Goal: Task Accomplishment & Management: Manage account settings

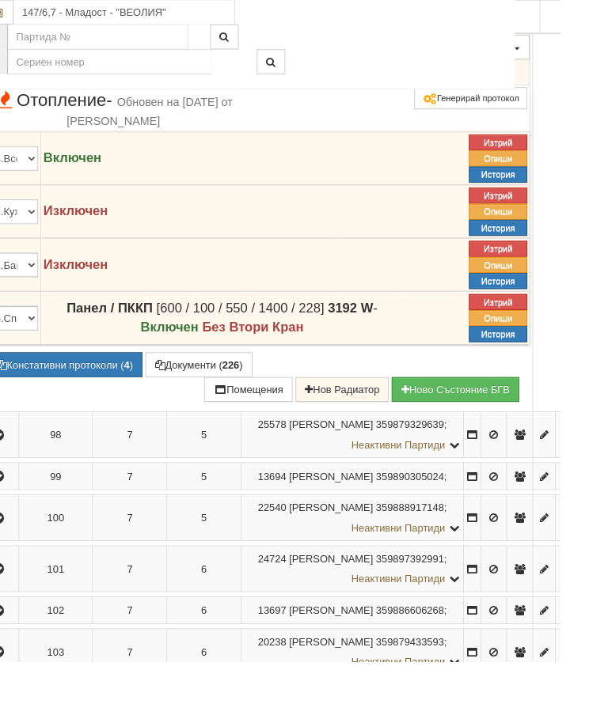
scroll to position [1913, 37]
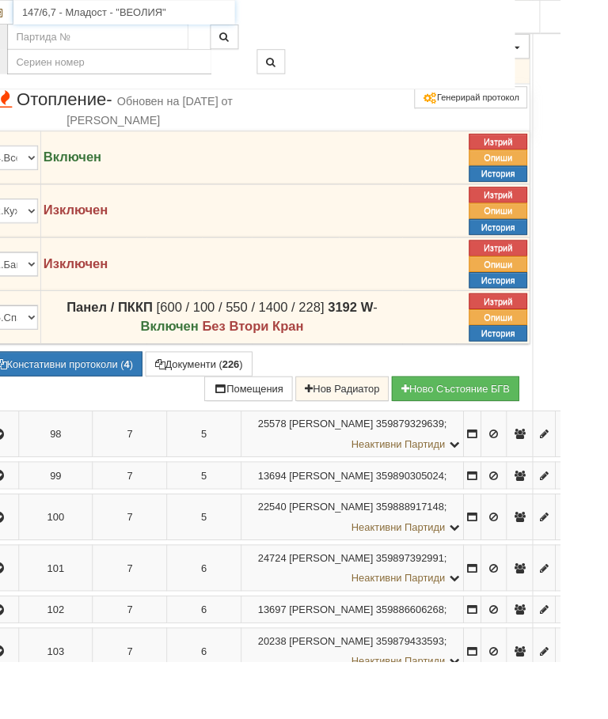
click at [115, 14] on input "147/6,7 - Младост - "ВЕОЛИЯ"" at bounding box center [134, 13] width 241 height 27
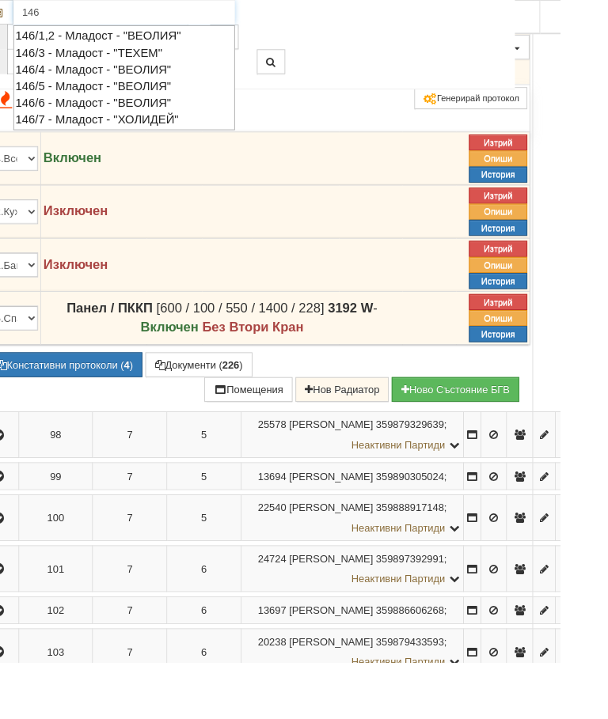
click at [116, 89] on div "146/5 - Младост - "ВЕОЛИЯ"" at bounding box center [135, 94] width 236 height 18
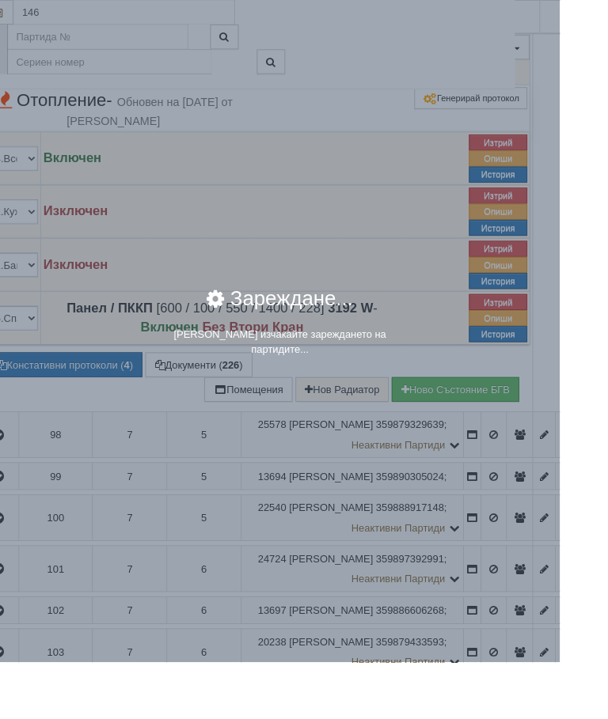
type input "146/5 - Младост - "ВЕОЛИЯ""
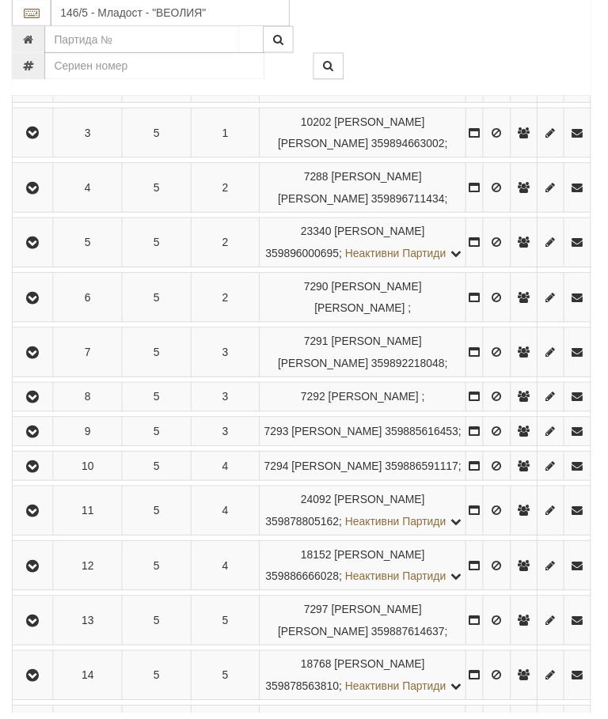
scroll to position [430, 0]
click at [43, 477] on icon "button" at bounding box center [33, 471] width 19 height 11
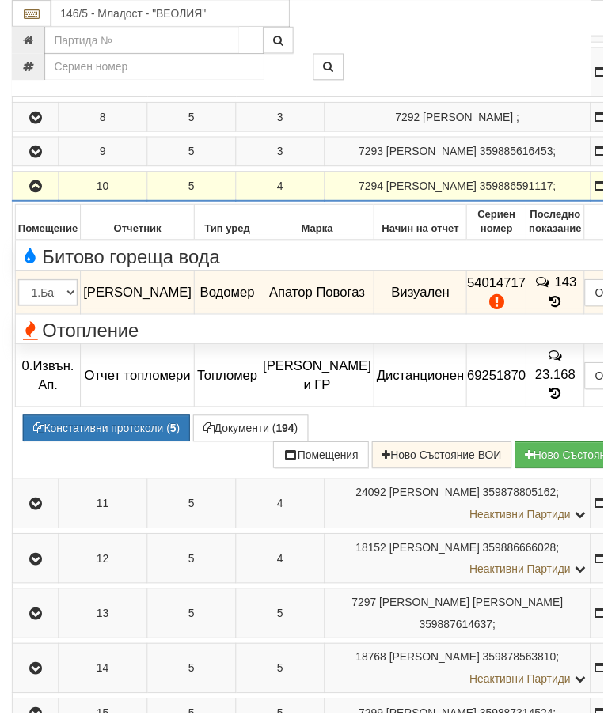
scroll to position [620, 0]
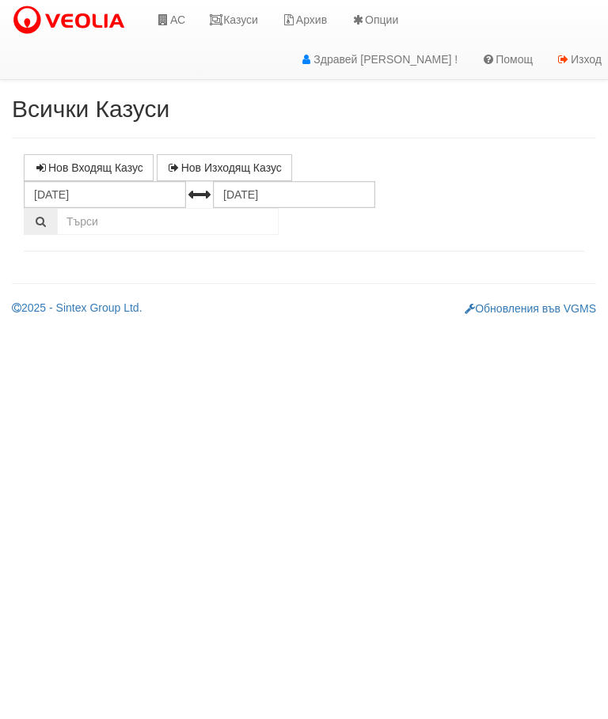
select select "10"
select select "1"
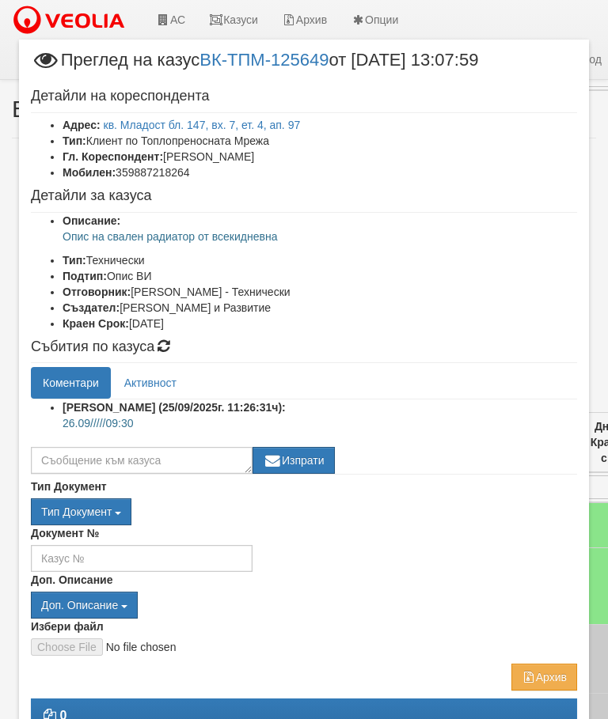
scroll to position [514, 0]
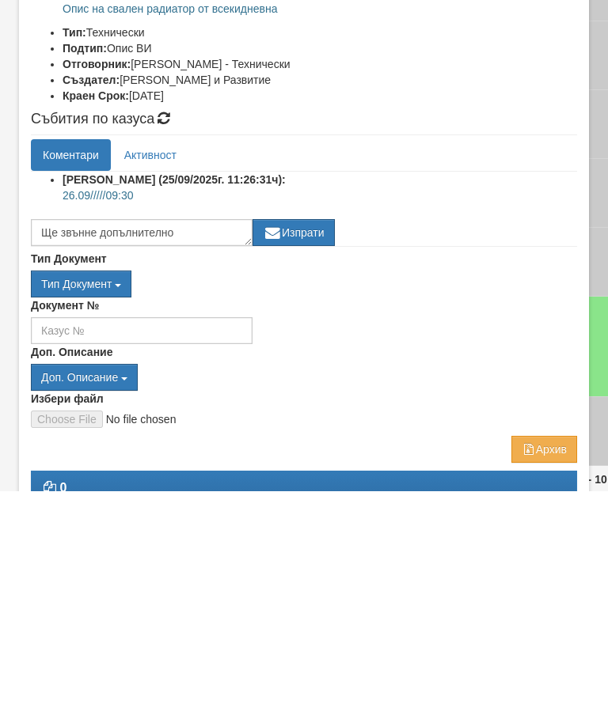
type textarea "Ще звънне допълнително"
click at [305, 447] on button "Изпрати" at bounding box center [293, 460] width 82 height 27
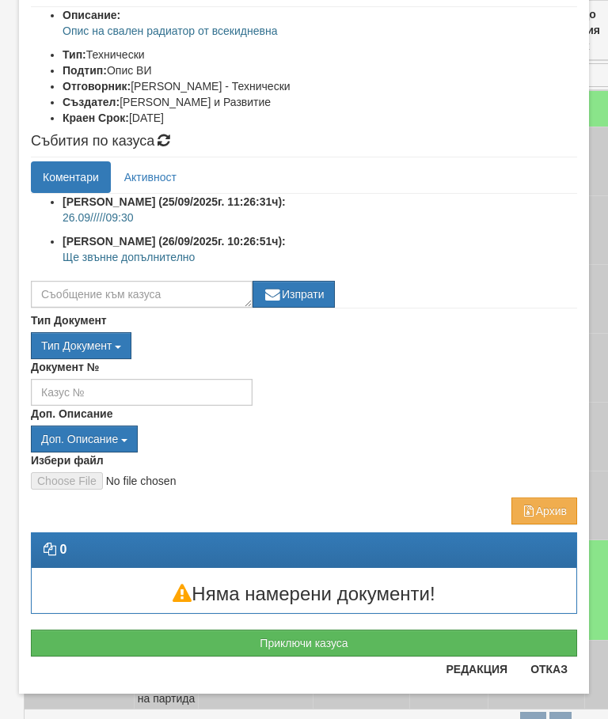
scroll to position [207, 0]
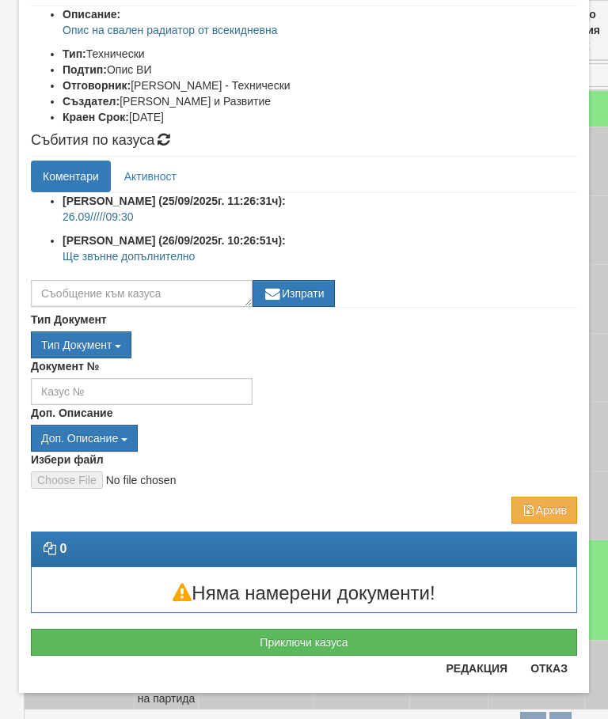
click at [548, 669] on button "Отказ" at bounding box center [549, 668] width 56 height 25
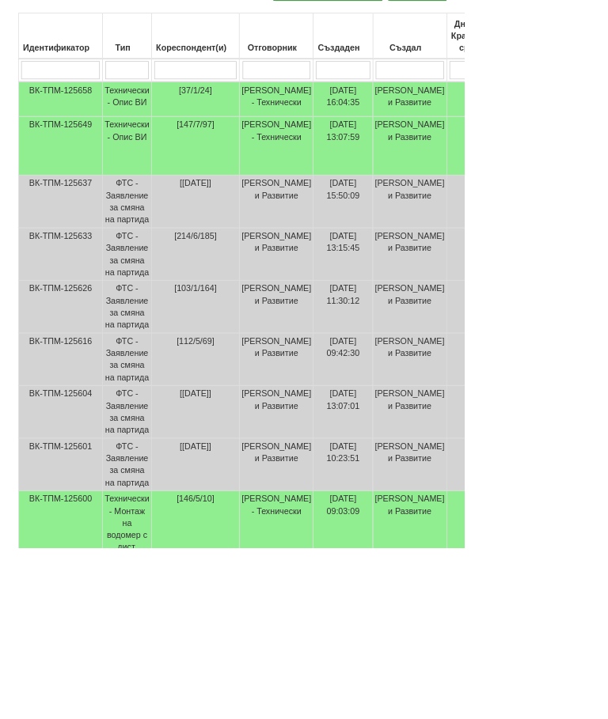
scroll to position [393, 0]
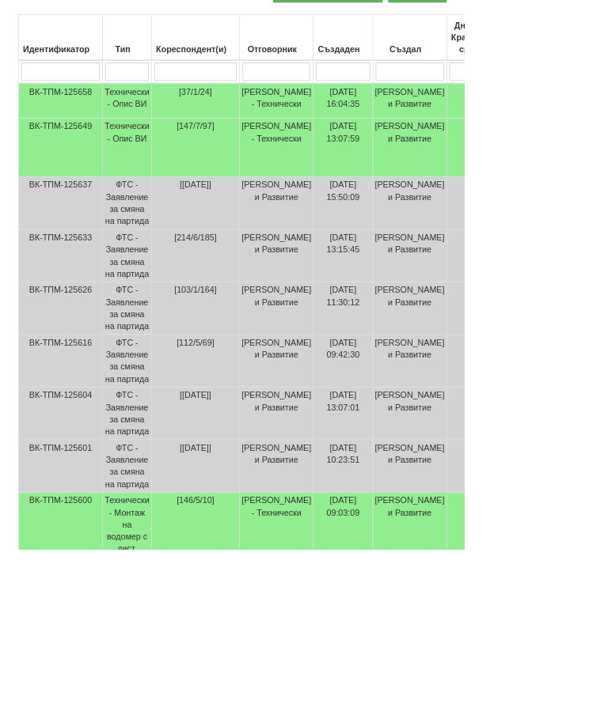
click at [170, 716] on td "Технически - Монтаж на водомер с дист. модул" at bounding box center [167, 695] width 64 height 100
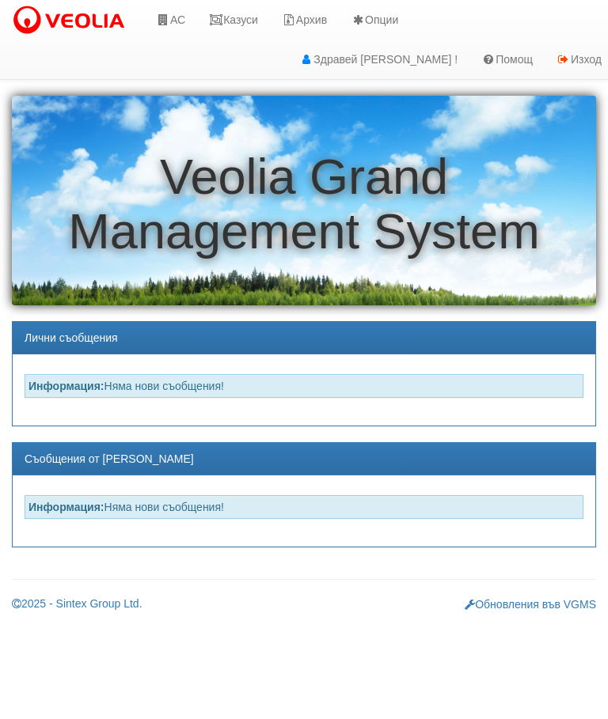
click at [260, 9] on link "Казуси" at bounding box center [233, 20] width 73 height 40
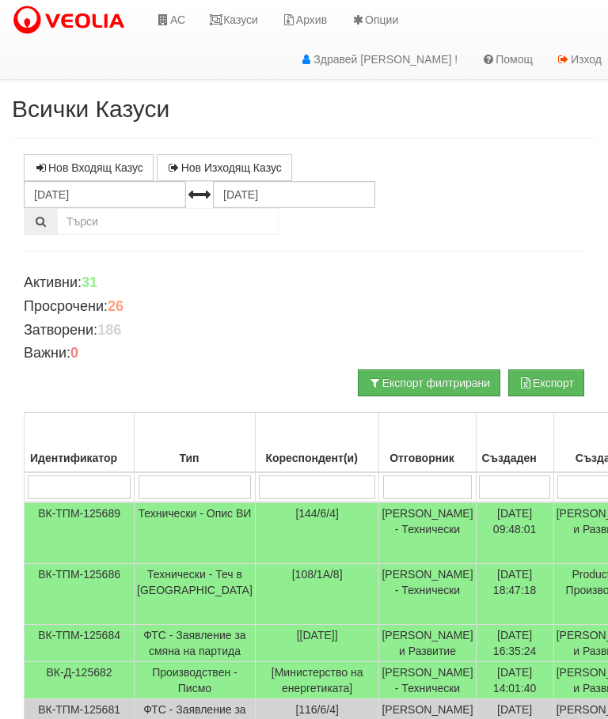
click at [273, 476] on input "search" at bounding box center [317, 488] width 116 height 24
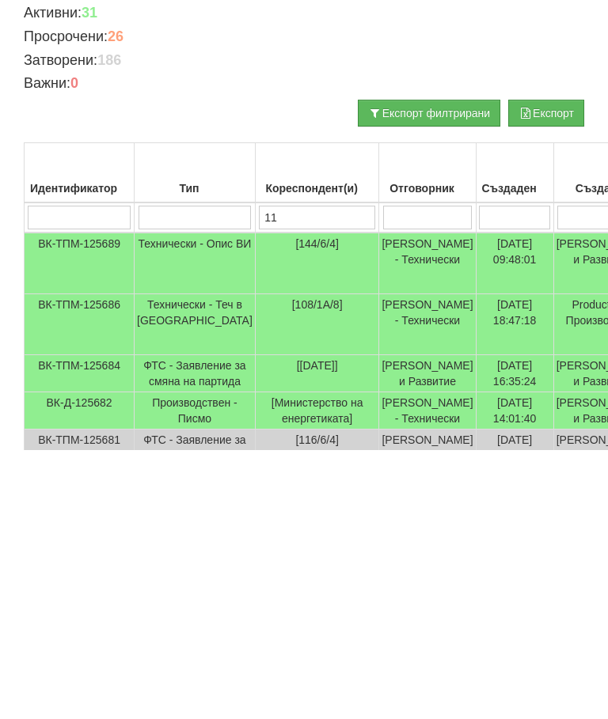
type input "111"
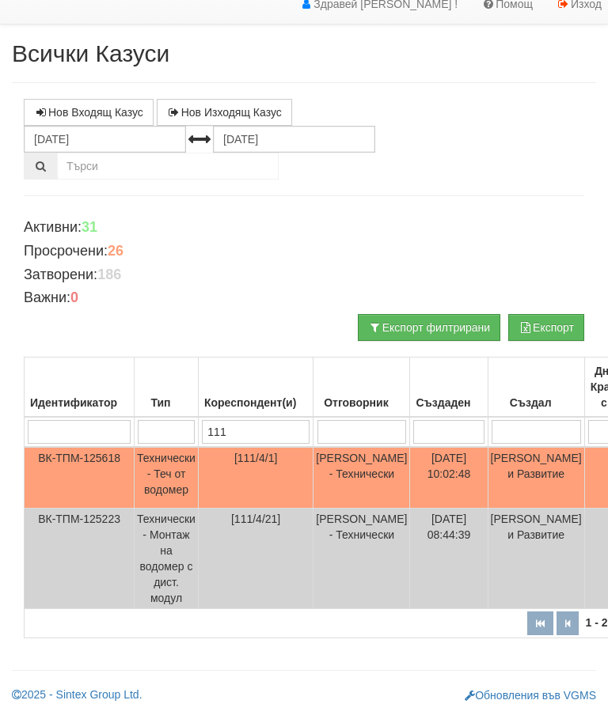
scroll to position [57, 0]
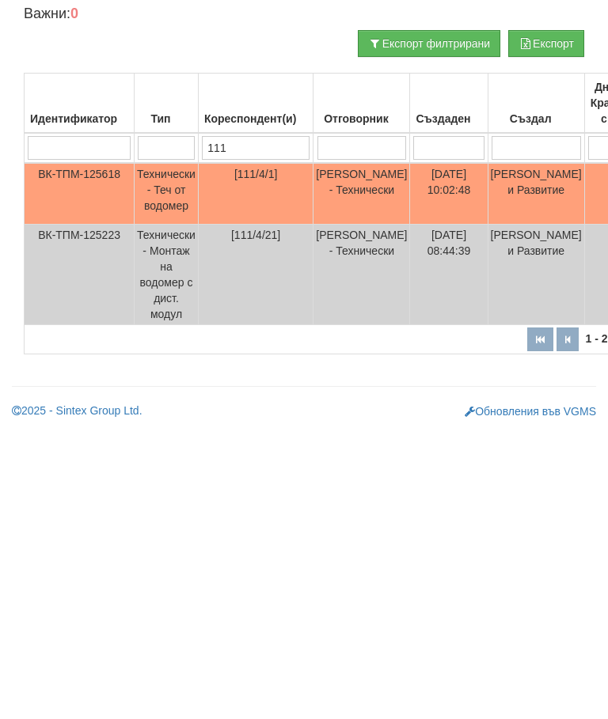
type input "111"
click at [597, 513] on td at bounding box center [619, 563] width 70 height 100
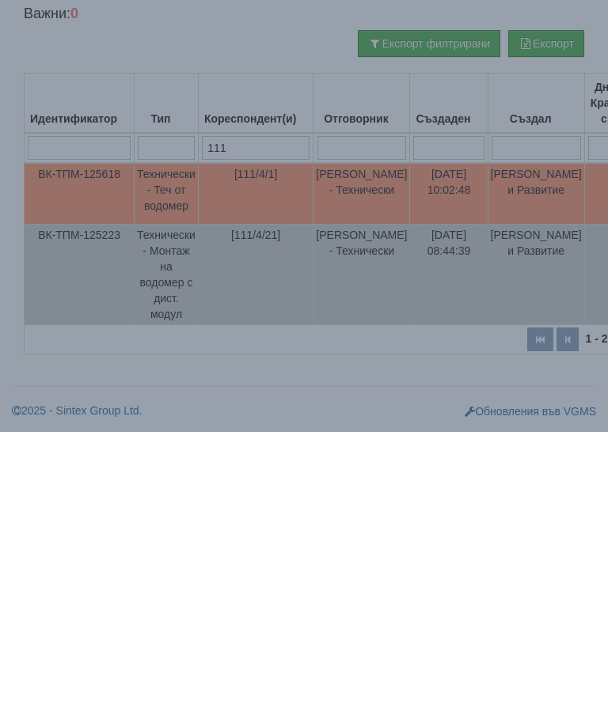
select select "10"
select select "1"
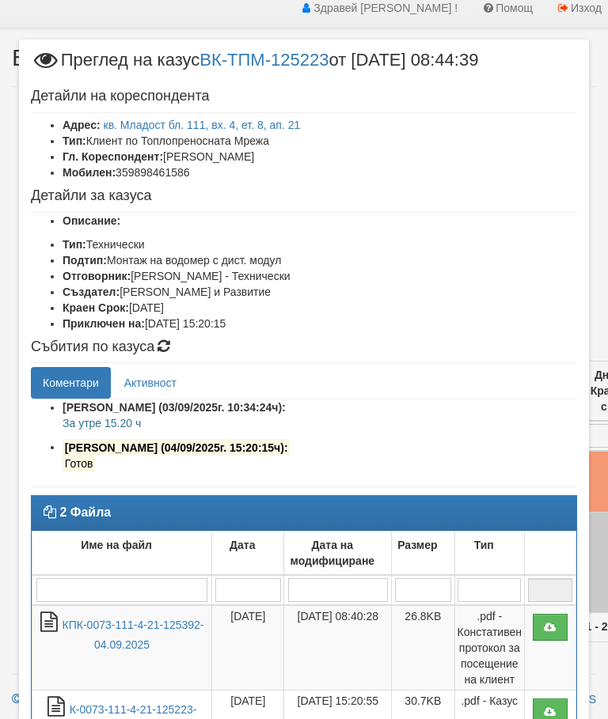
scroll to position [0, 0]
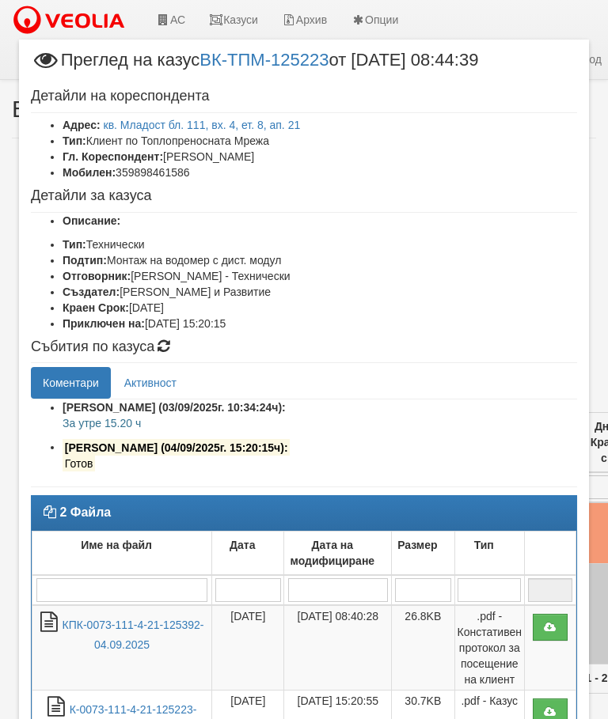
click at [169, 16] on div "× Преглед на казус ВК-ТПМ-125223 от 26/08/2025 08:44:39 Детайли на кореспондент…" at bounding box center [303, 503] width 593 height 1006
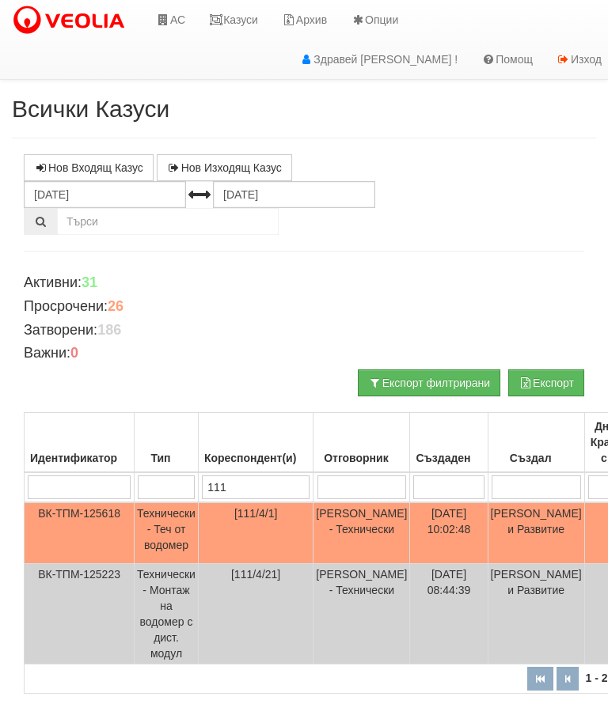
click at [189, 15] on link "АС" at bounding box center [170, 20] width 53 height 40
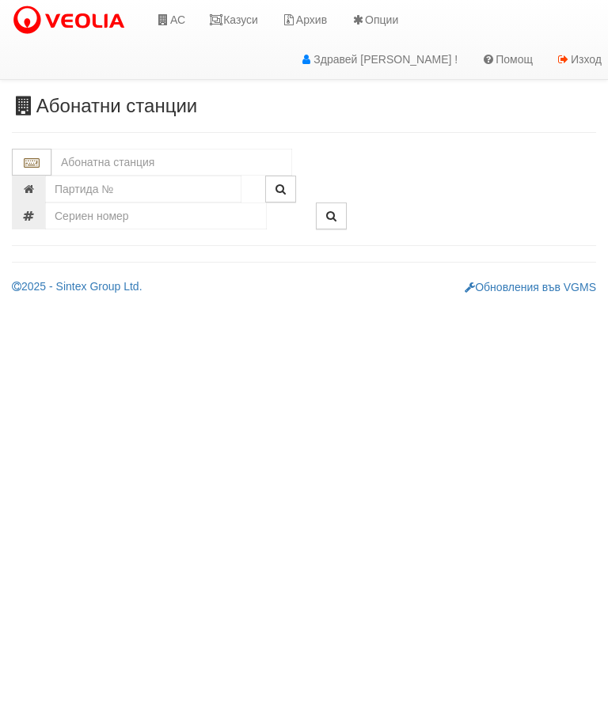
click at [145, 157] on input "text" at bounding box center [171, 162] width 241 height 27
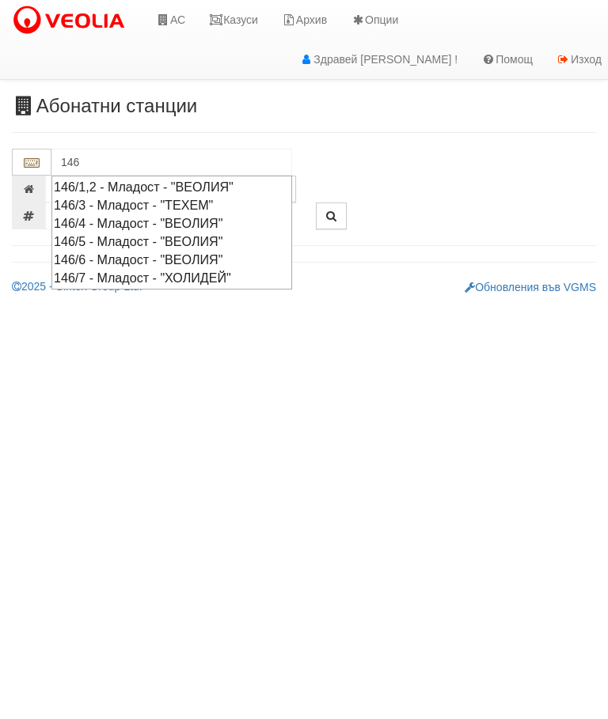
click at [146, 242] on div "146/5 - Младост - "ВЕОЛИЯ"" at bounding box center [172, 242] width 236 height 18
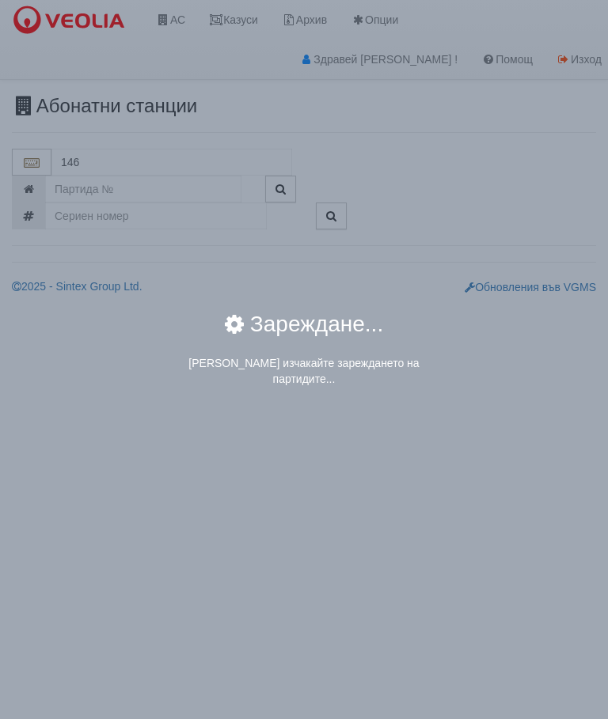
type input "146/5 - Младост - "ВЕОЛИЯ""
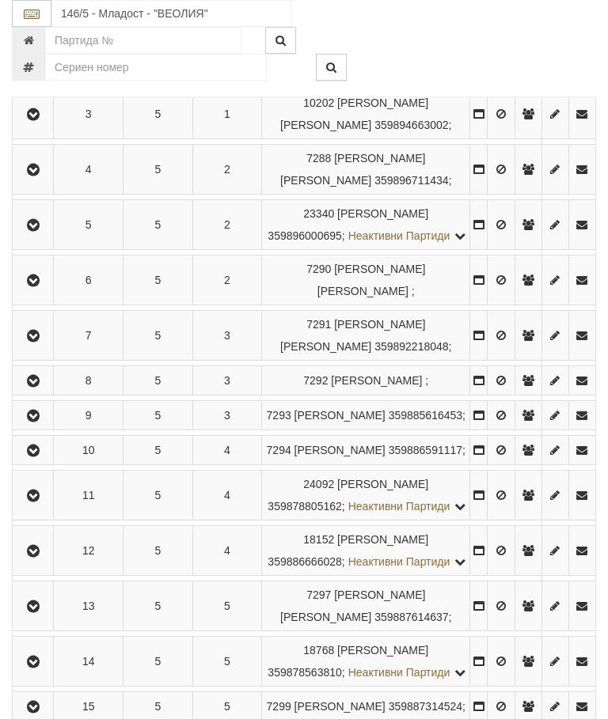
scroll to position [470, 0]
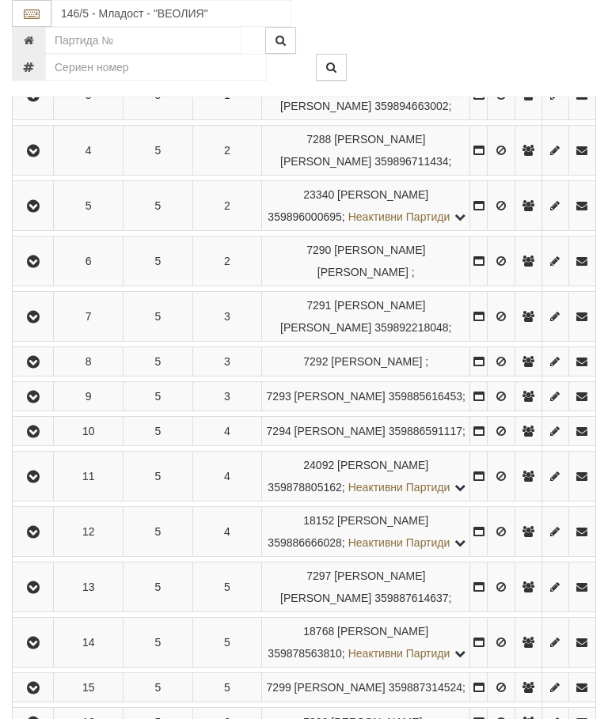
click at [50, 443] on button "button" at bounding box center [33, 431] width 36 height 24
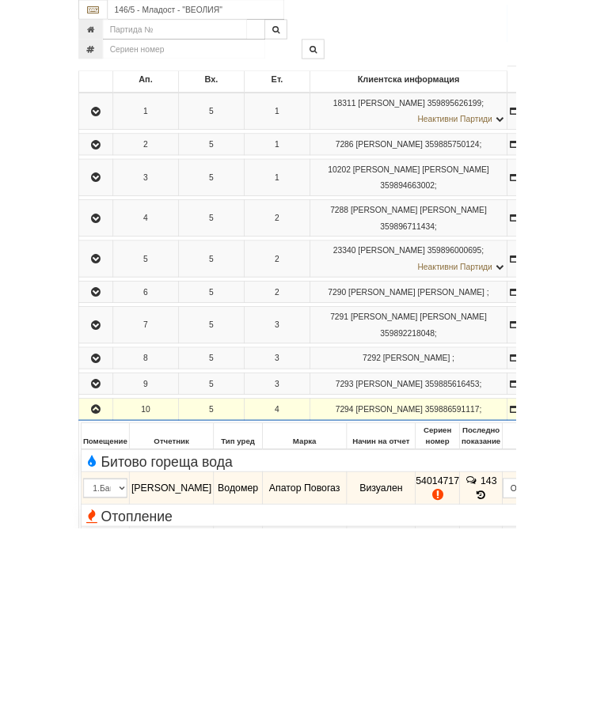
scroll to position [423, 0]
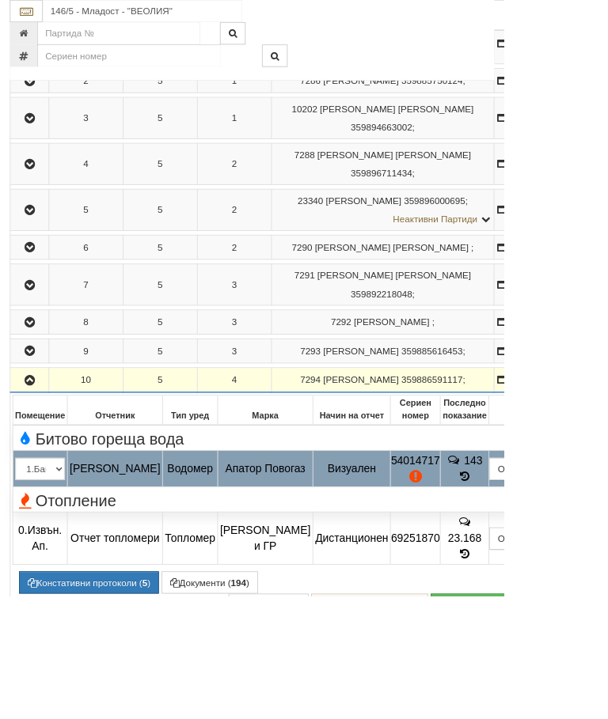
click at [0, 0] on button "Подмяна" at bounding box center [0, 0] width 0 height 0
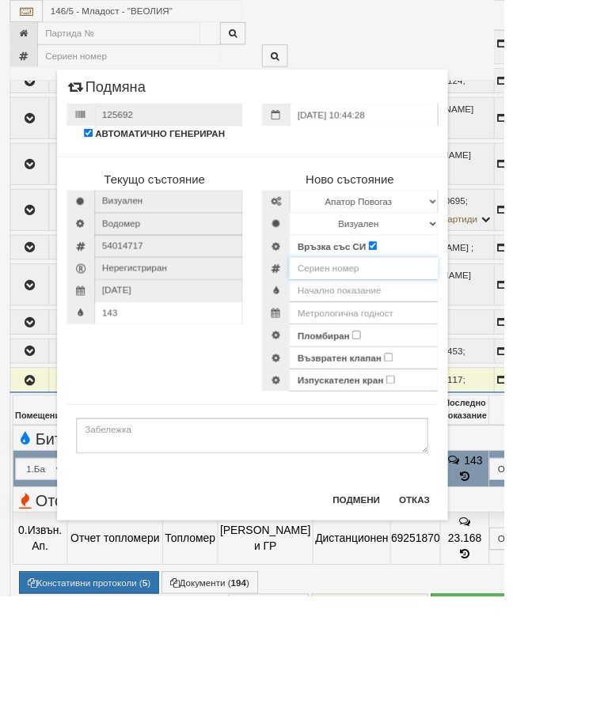
click at [455, 323] on input "number" at bounding box center [438, 323] width 179 height 27
type input "60057030"
click at [486, 349] on input "text" at bounding box center [438, 350] width 179 height 27
type input "0.162"
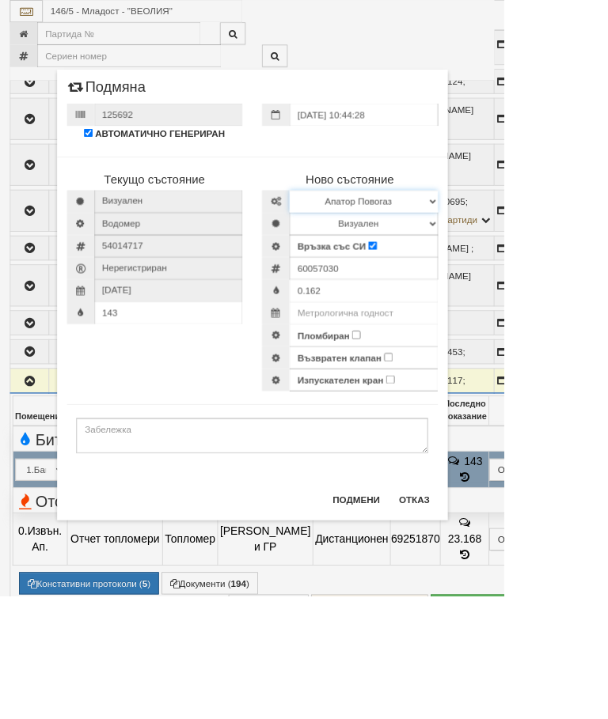
click at [528, 239] on select "Избери Марка и модел Апатор Повогаз Друг Кундис Радио Сименс Визуален Сименс Ра…" at bounding box center [438, 242] width 179 height 27
select select "ed08aeea-bb71-eb11-810c-b7de96689bdf"
click at [528, 269] on select "Визуален Дистанционен Изолирана линия БГВ Няма Oтклонение БГВ Няма Щранг БГВ" at bounding box center [438, 269] width 179 height 27
select select "2"
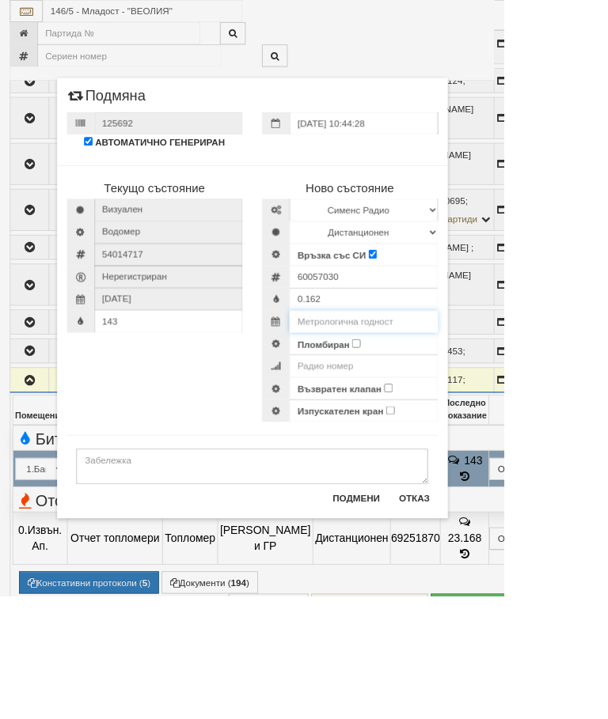
click at [514, 385] on input "text" at bounding box center [438, 387] width 179 height 27
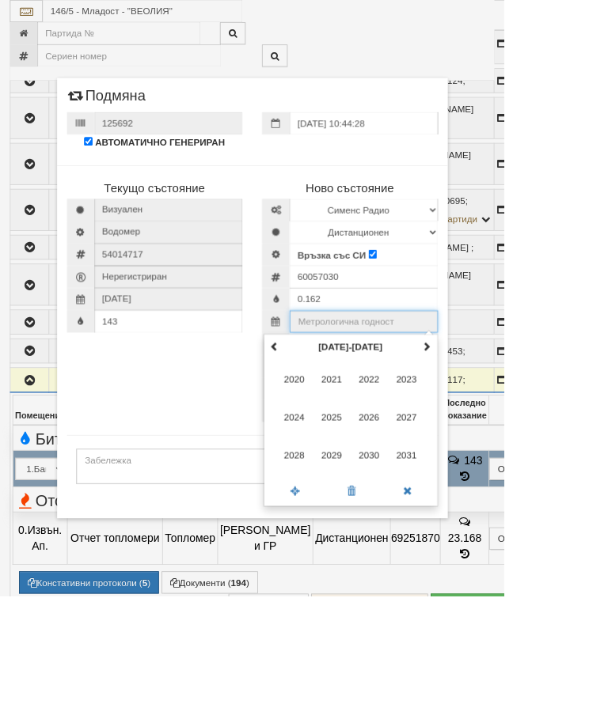
scroll to position [422, 0]
click at [524, 415] on th at bounding box center [514, 419] width 19 height 24
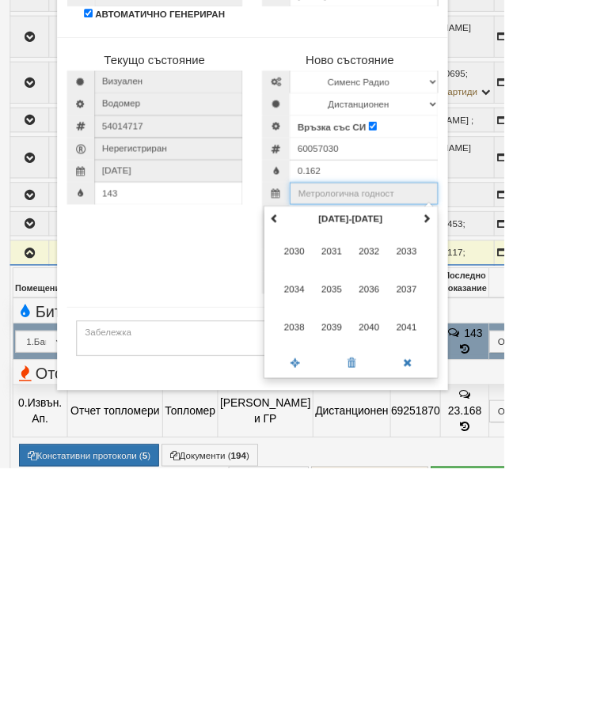
click at [421, 482] on span "2035" at bounding box center [399, 503] width 43 height 43
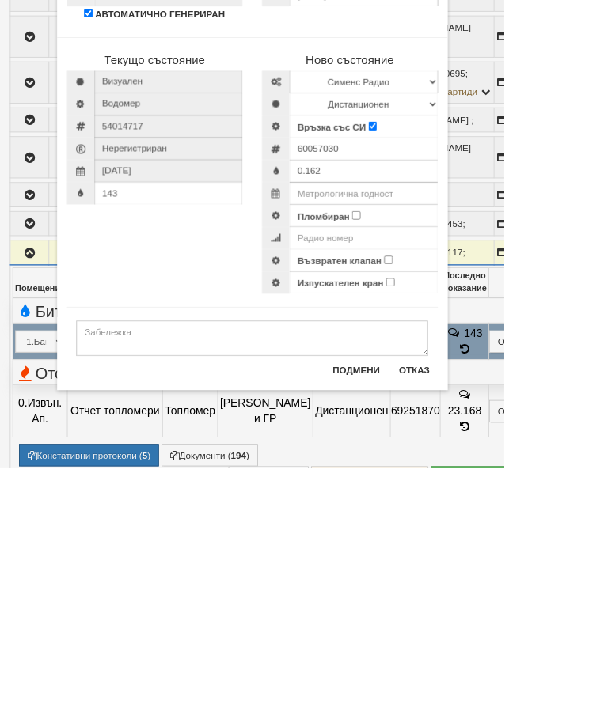
type input "2035"
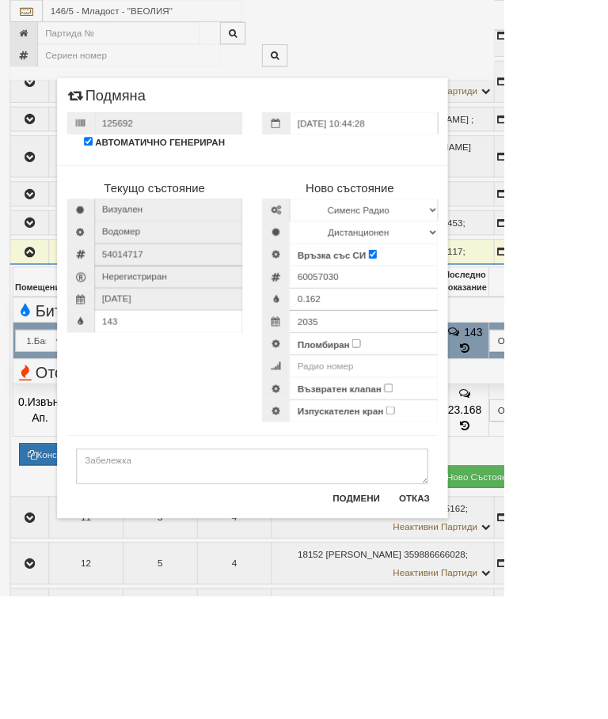
click at [434, 415] on input "Пломбиран" at bounding box center [429, 414] width 10 height 10
checkbox input "true"
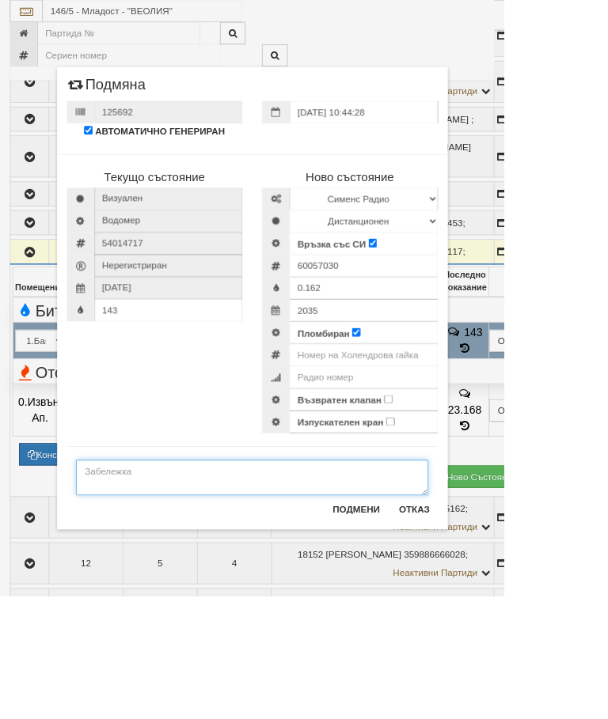
click at [188, 577] on textarea at bounding box center [304, 576] width 424 height 43
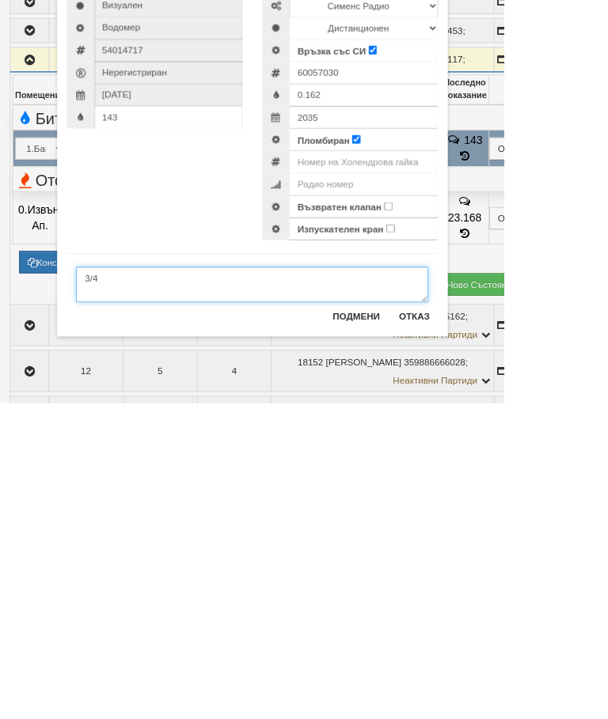
type textarea "3/4"
click at [473, 476] on input "Възвратен клапан" at bounding box center [468, 481] width 10 height 10
checkbox input "true"
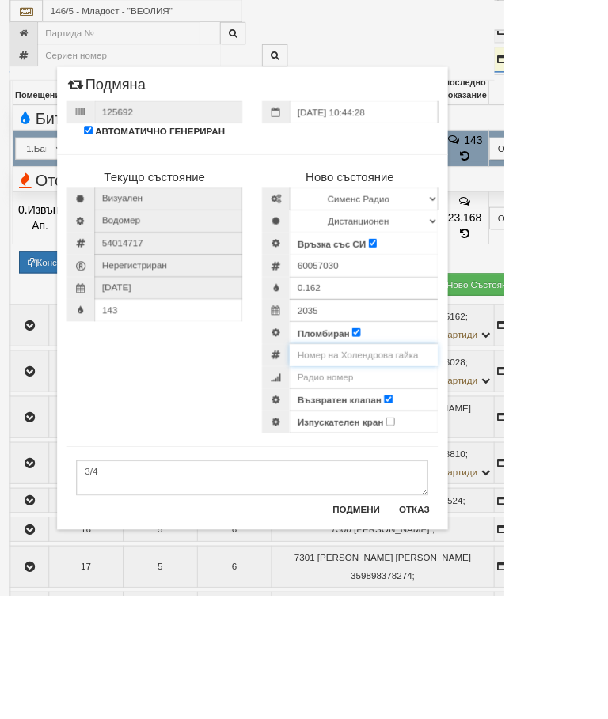
click at [528, 422] on input "number" at bounding box center [438, 428] width 179 height 27
type input "0001402"
click at [228, 379] on input "143" at bounding box center [203, 374] width 179 height 27
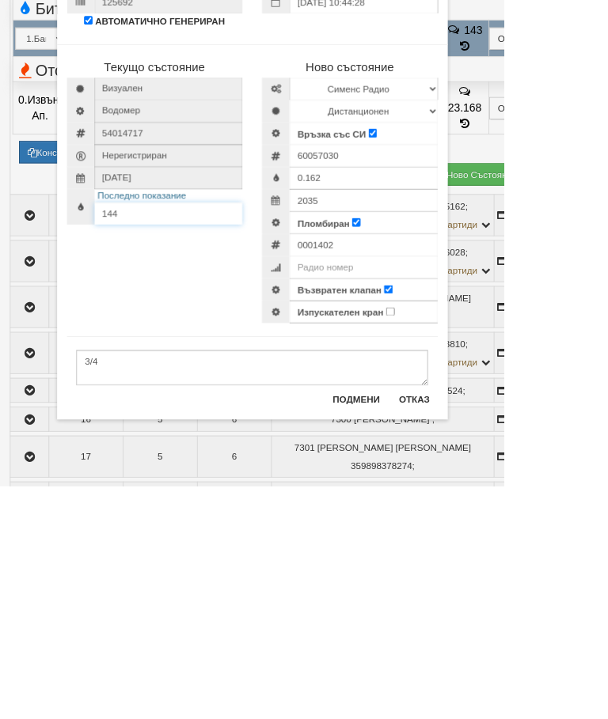
type input "144"
click at [468, 601] on button "Подмени" at bounding box center [430, 613] width 76 height 25
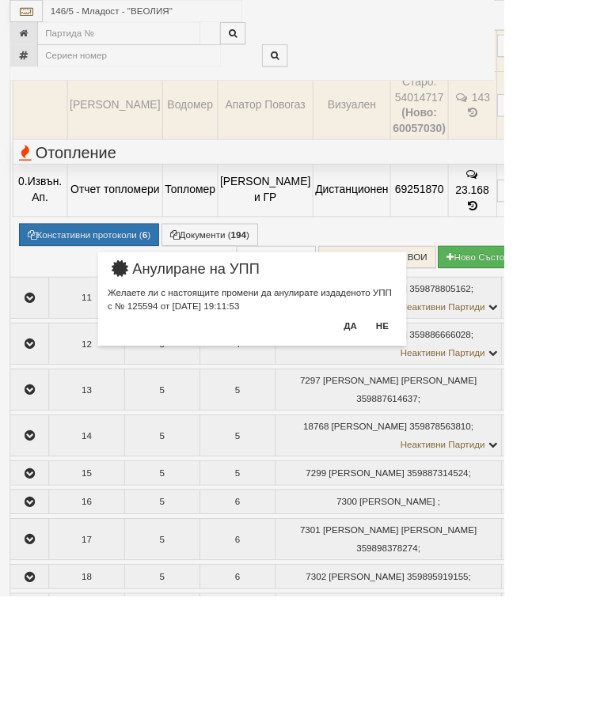
click at [439, 389] on button "Да" at bounding box center [421, 392] width 35 height 25
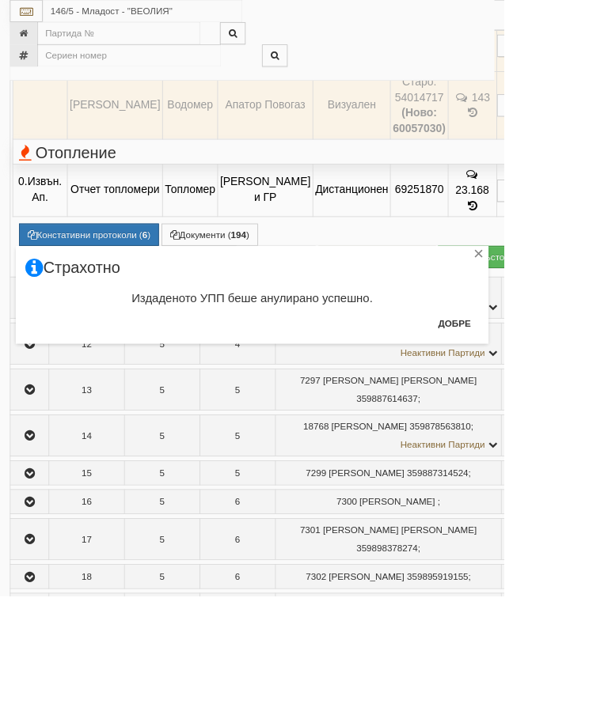
click at [577, 385] on button "Добре" at bounding box center [547, 389] width 59 height 25
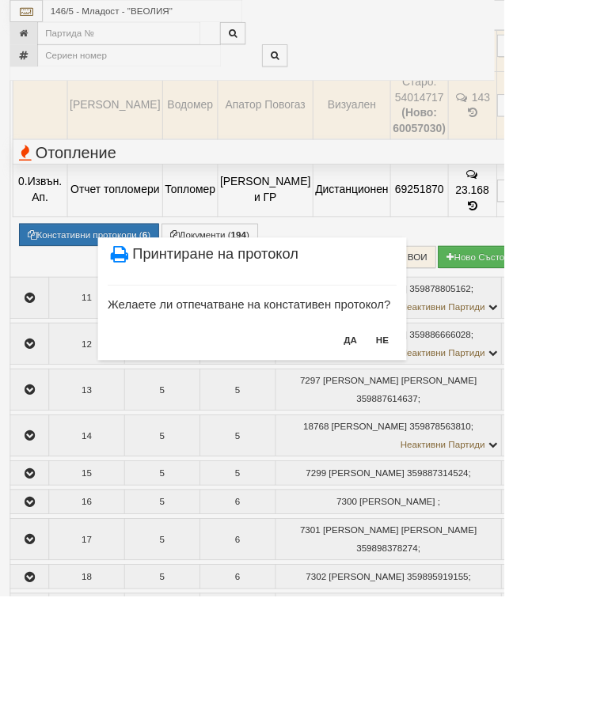
click at [478, 409] on button "НЕ" at bounding box center [461, 409] width 34 height 25
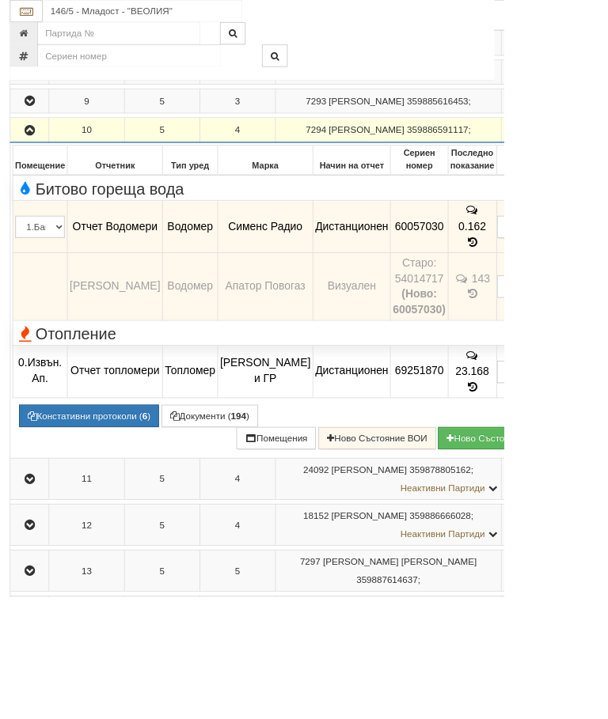
scroll to position [724, 0]
click at [607, 440] on table "Ап. Вх. Ет. Клиентска информация 1 5 1 18311 МАРИН ЙОРДАНОВ ГАНЕВ 359895626199" at bounding box center [371, 426] width 718 height 1474
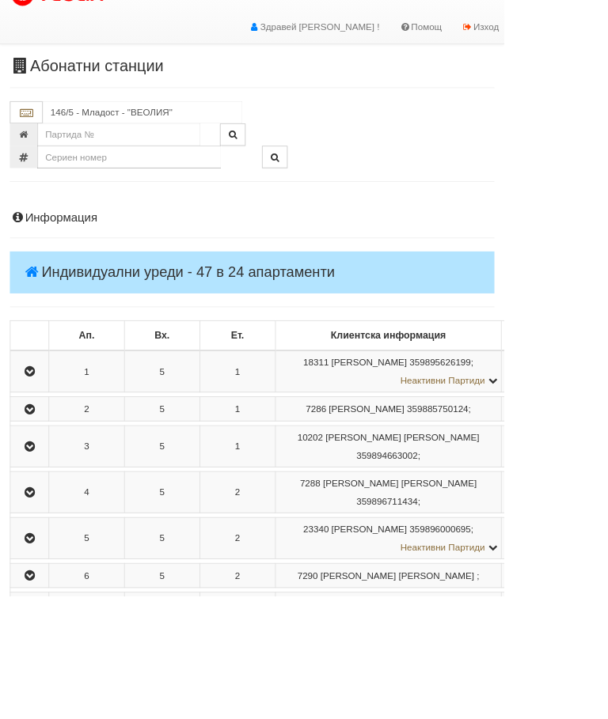
scroll to position [0, 0]
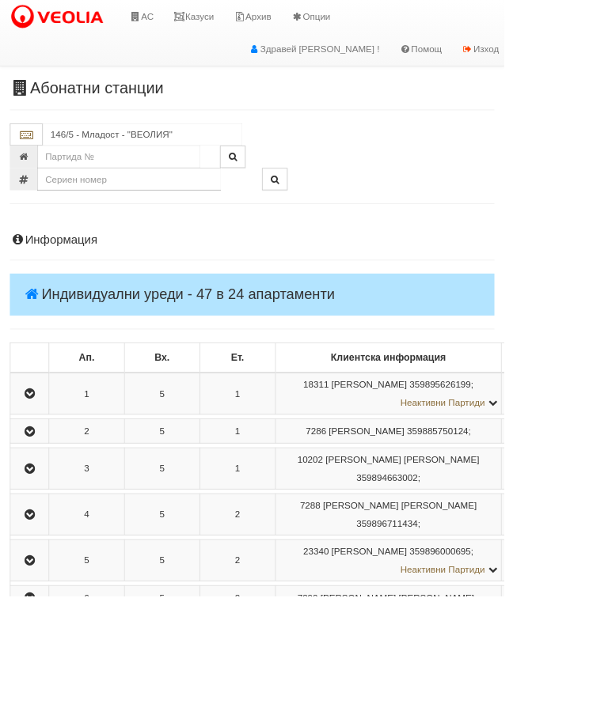
click at [250, 22] on link "Казуси" at bounding box center [233, 20] width 73 height 40
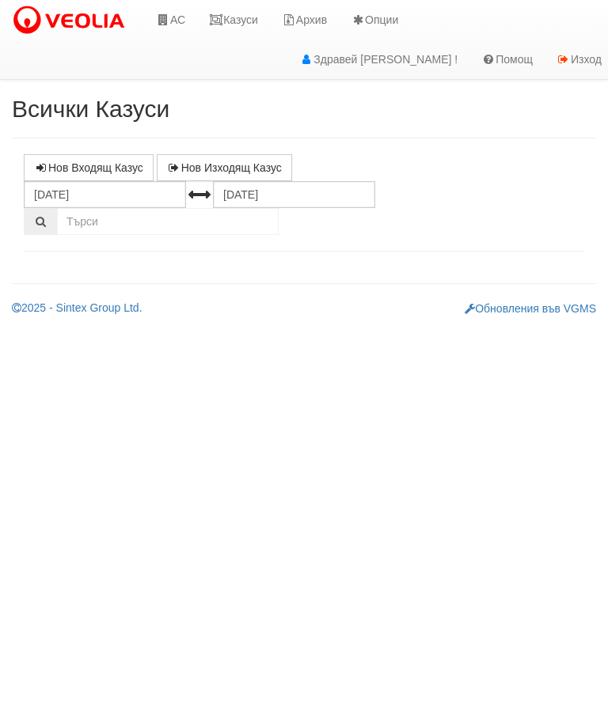
select select "10"
select select "1"
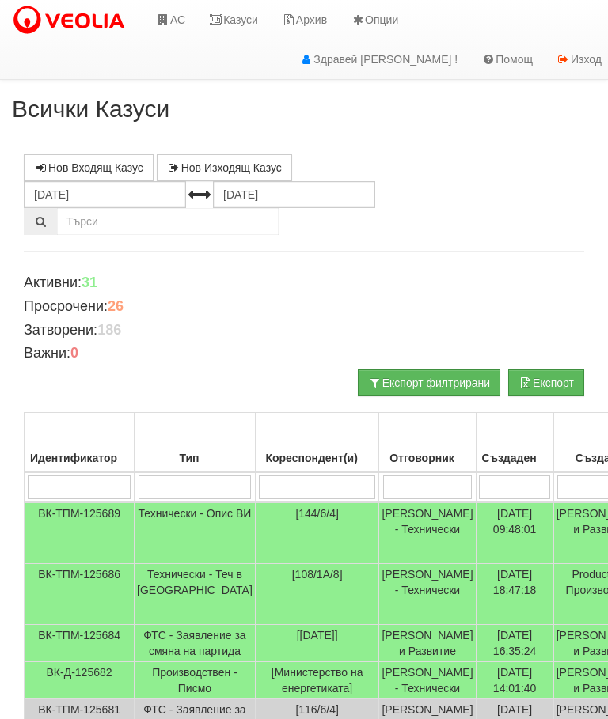
click at [250, 22] on link "Казуси" at bounding box center [233, 20] width 73 height 40
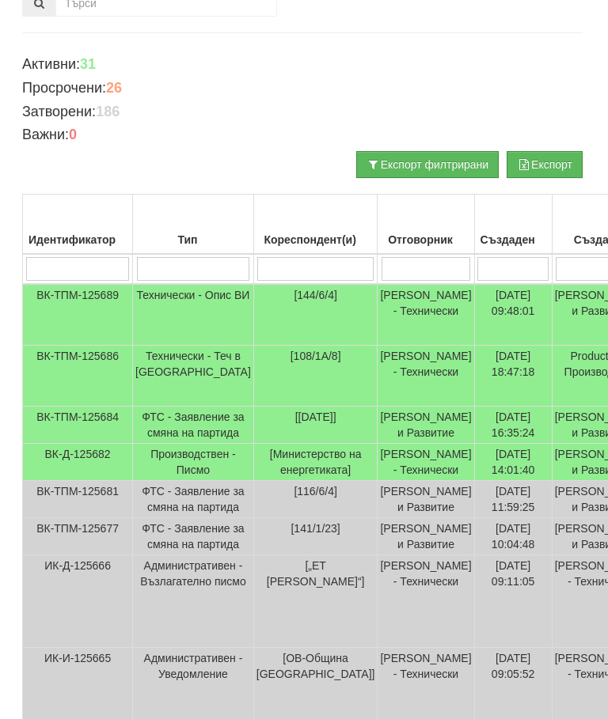
scroll to position [238, 6]
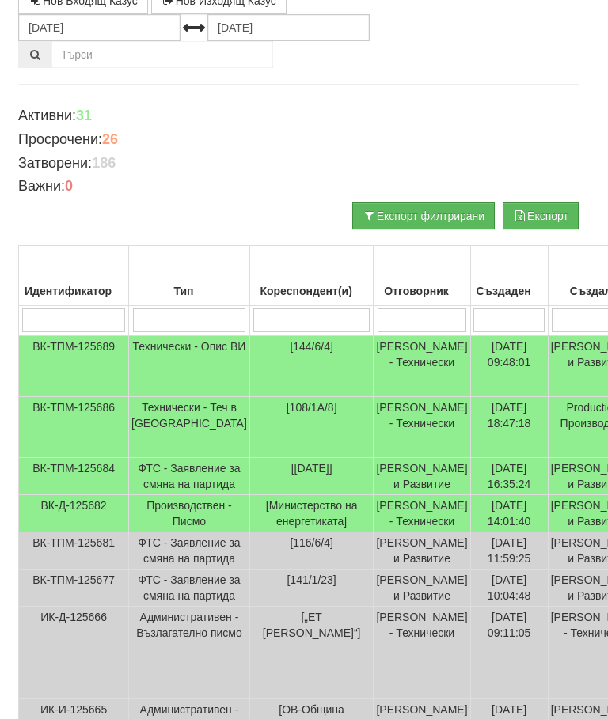
click at [183, 324] on input "search" at bounding box center [189, 321] width 113 height 24
type input "Те"
type input "Тех"
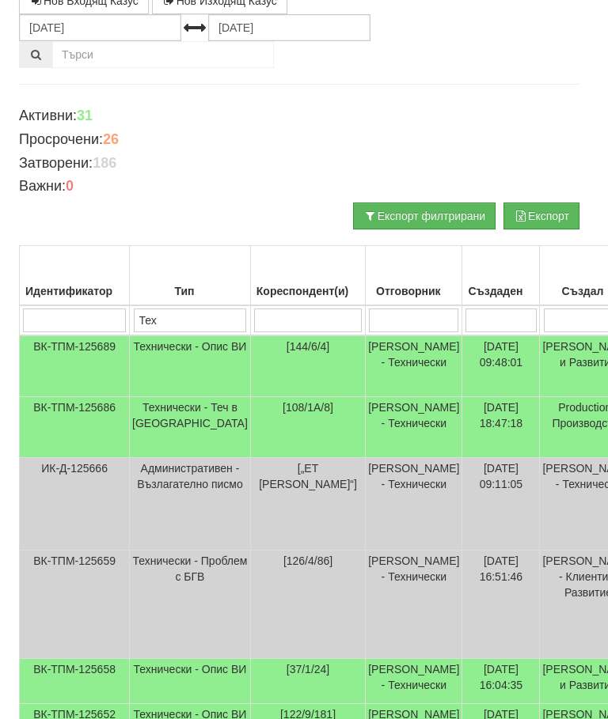
type input "Тех"
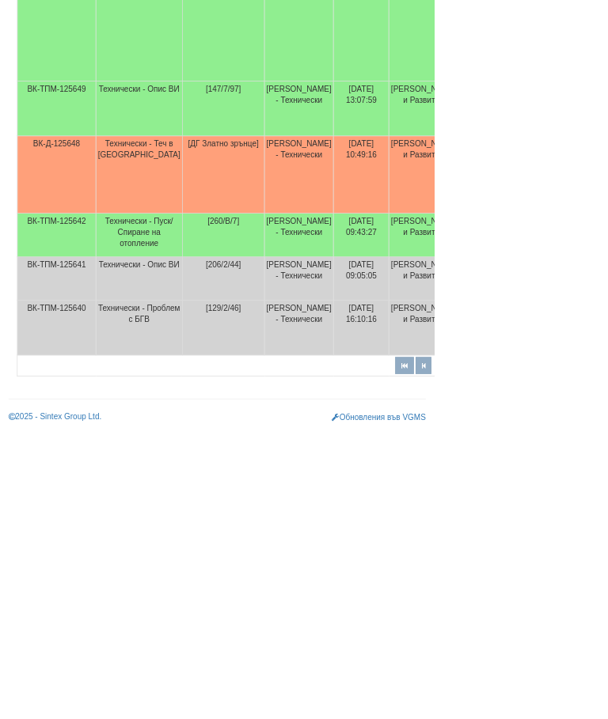
scroll to position [742, 289]
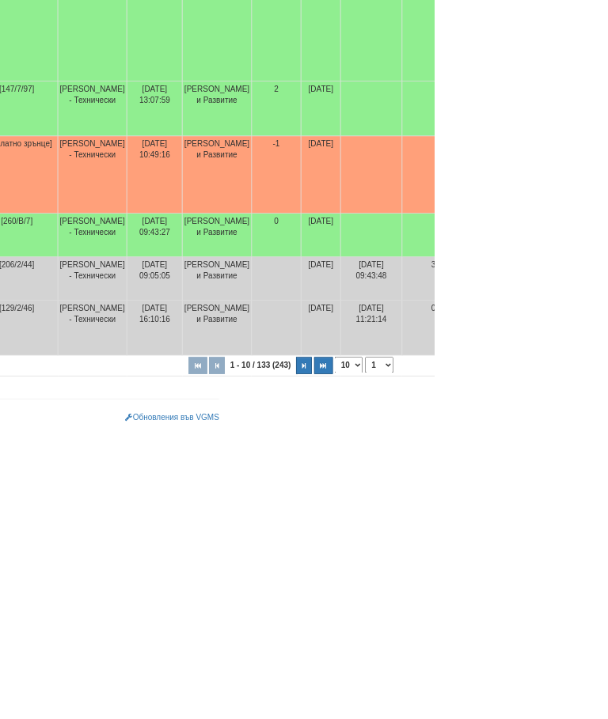
type input "Тех"
click at [440, 616] on button "button" at bounding box center [453, 628] width 26 height 24
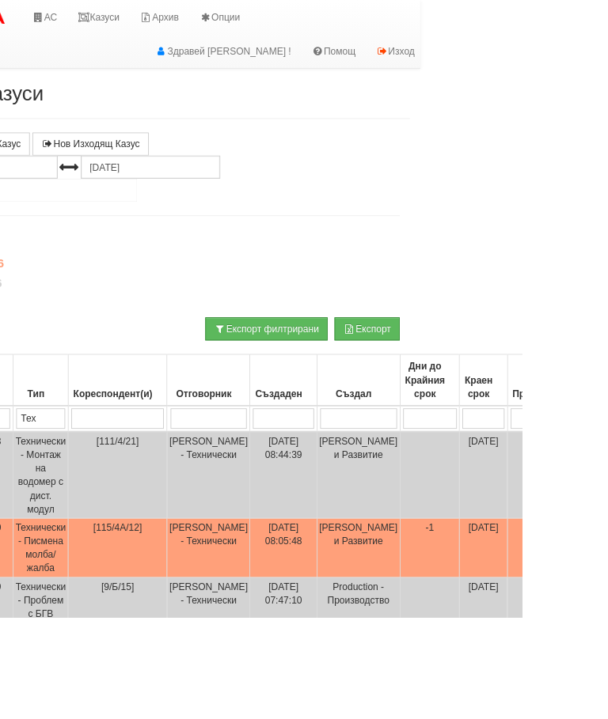
scroll to position [0, 0]
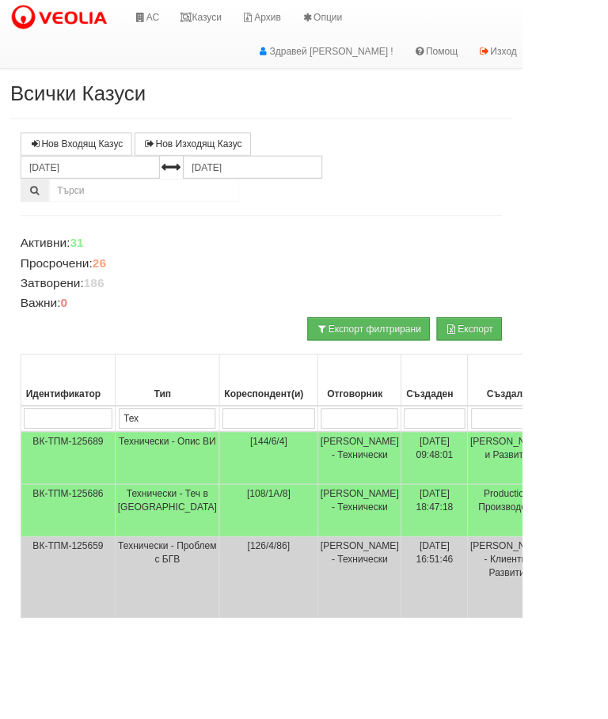
select select "1"
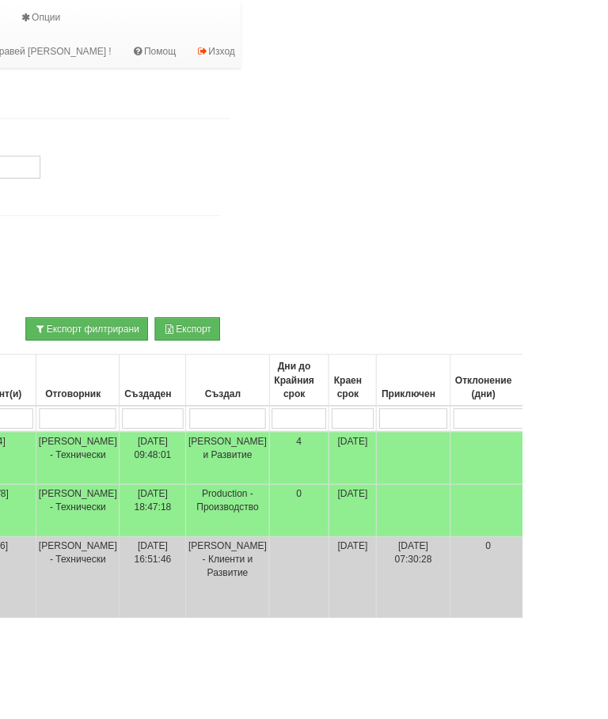
scroll to position [0, 542]
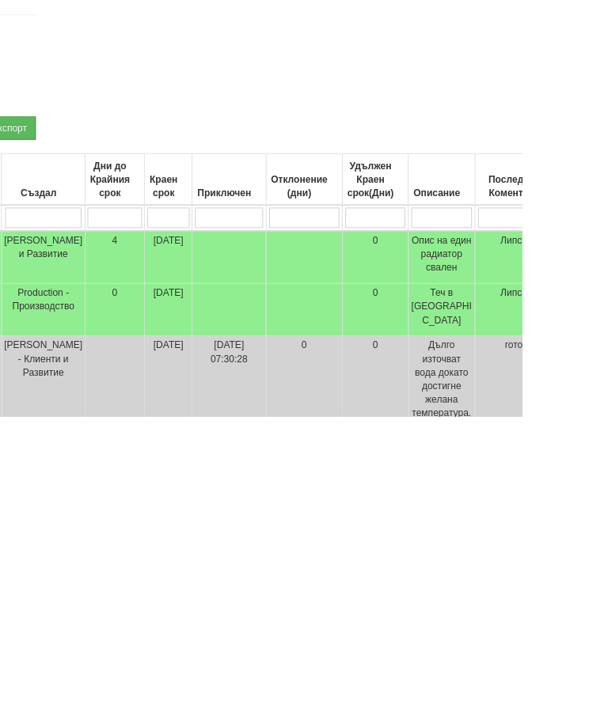
type input "П"
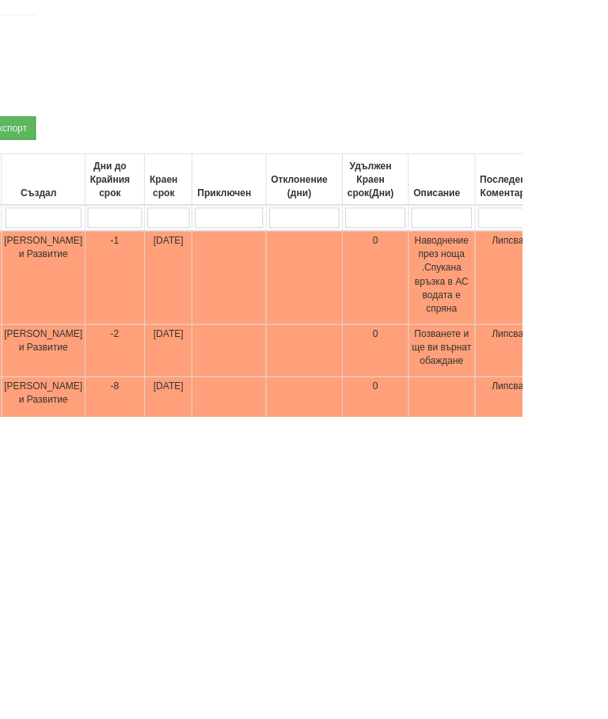
type input "Пр"
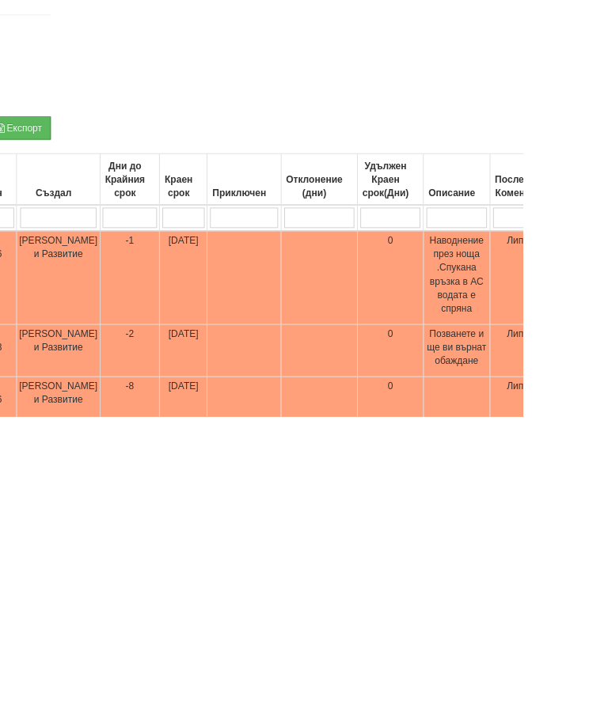
type input "Пр"
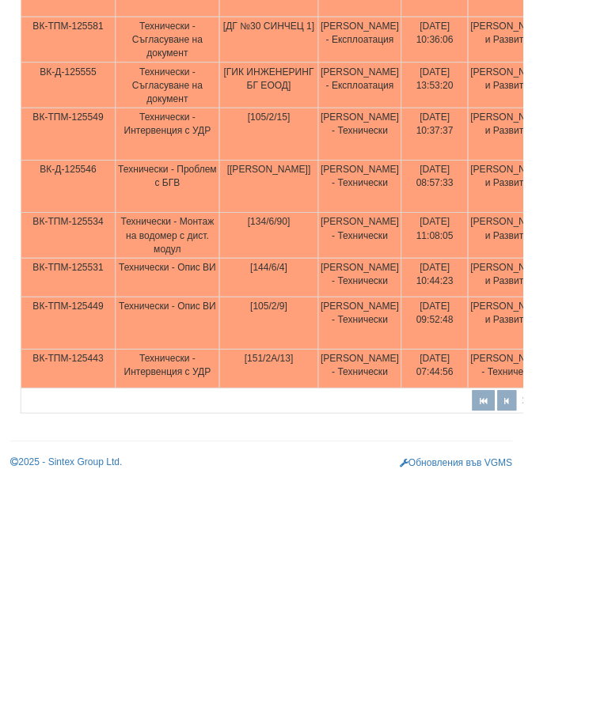
scroll to position [600, 0]
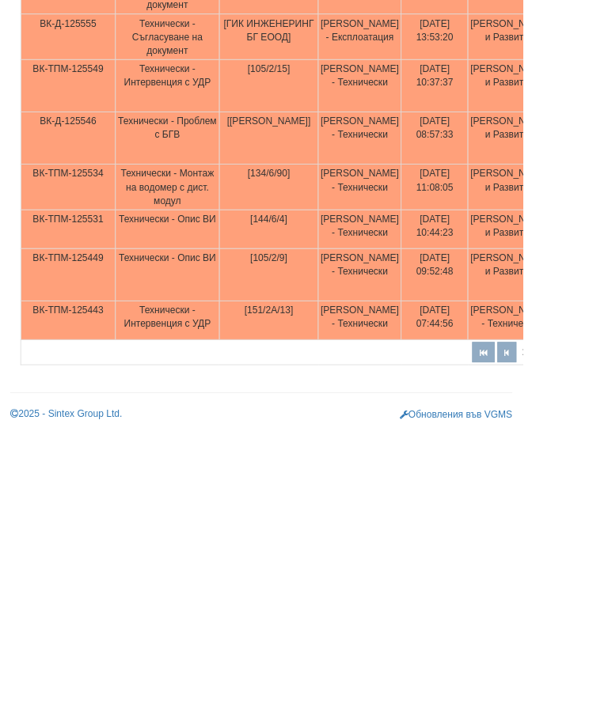
type input "Пр"
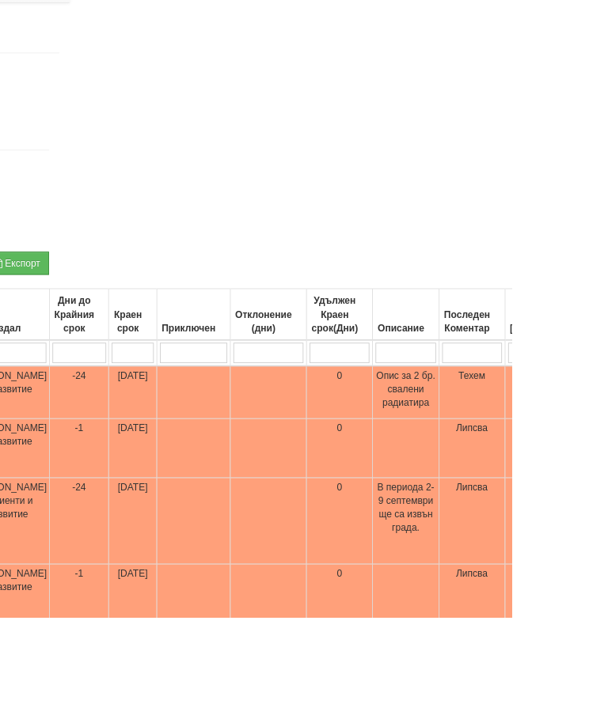
scroll to position [77, 515]
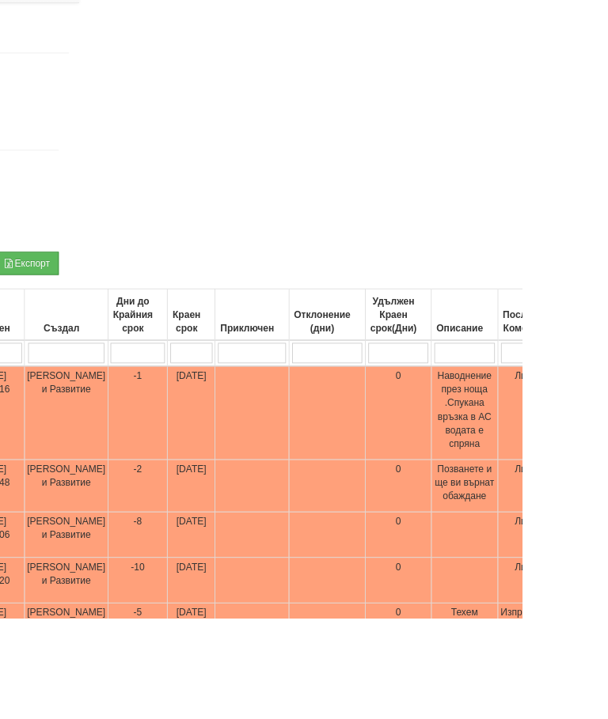
select select "1"
type input "П"
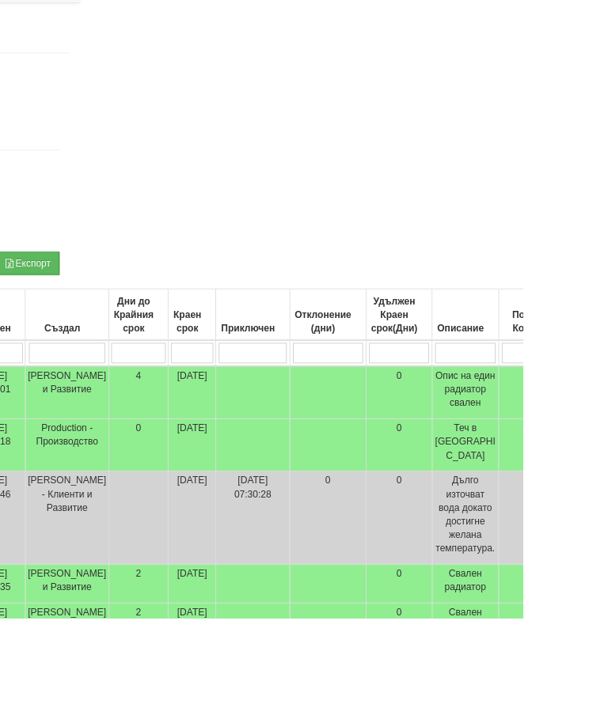
scroll to position [77, 0]
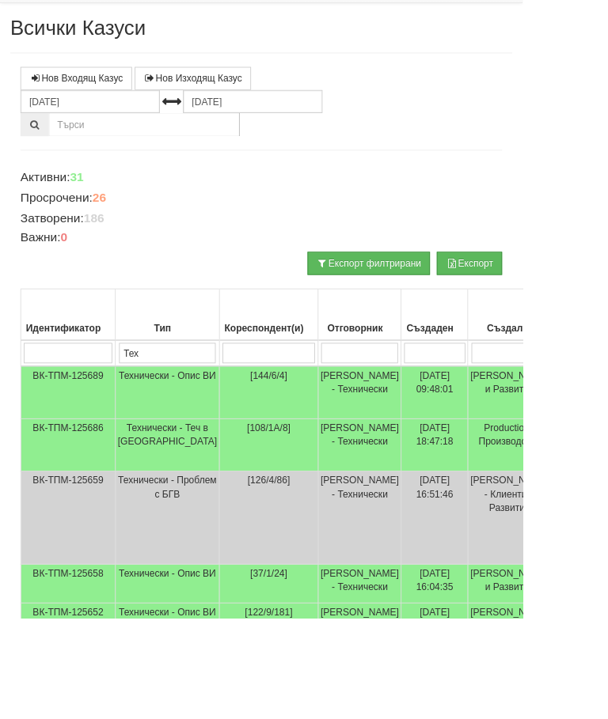
click at [259, 412] on input "search" at bounding box center [313, 411] width 108 height 24
type input "[PERSON_NAME]"
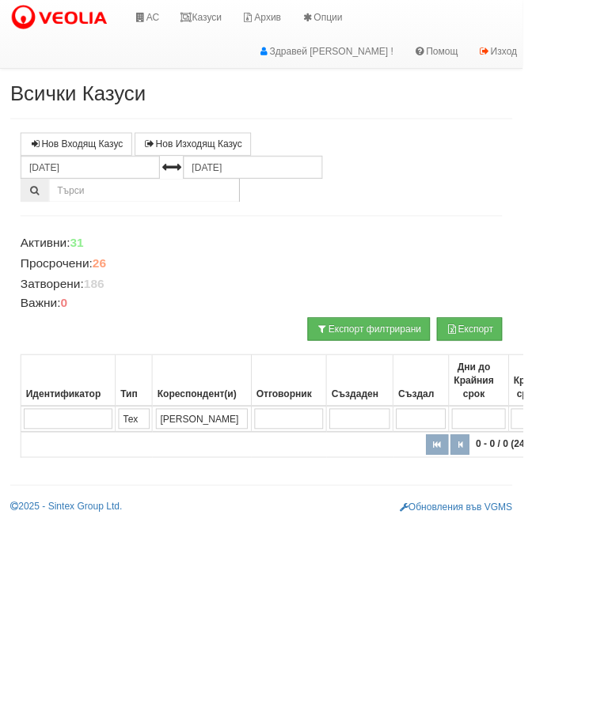
scroll to position [0, 0]
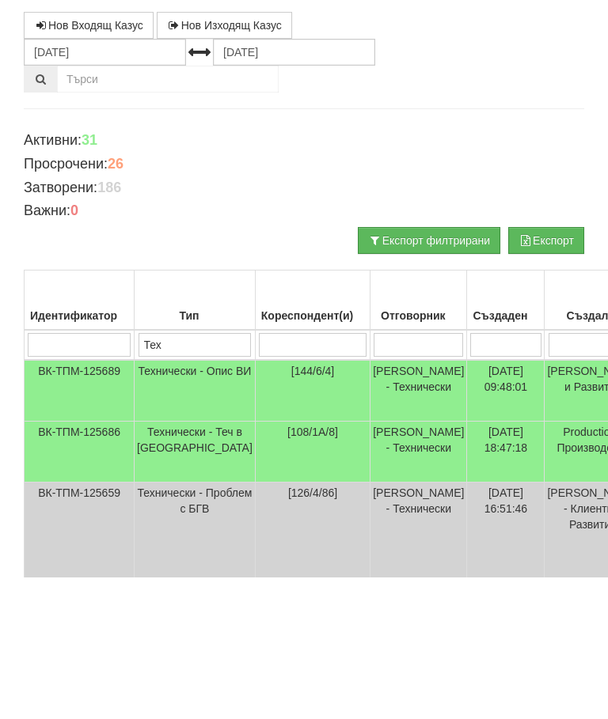
type input "1"
type input "146"
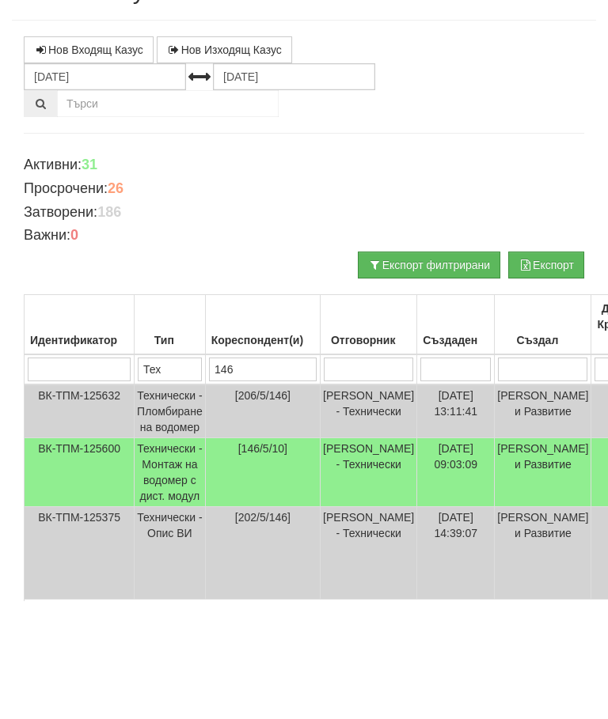
scroll to position [81, 0]
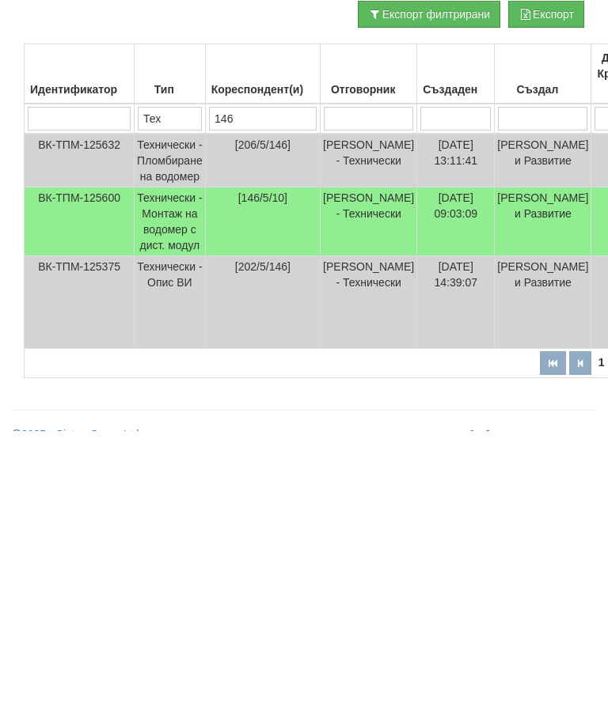
type input "146"
click at [174, 476] on td "Технически - Монтаж на водомер с дист. модул" at bounding box center [170, 510] width 71 height 69
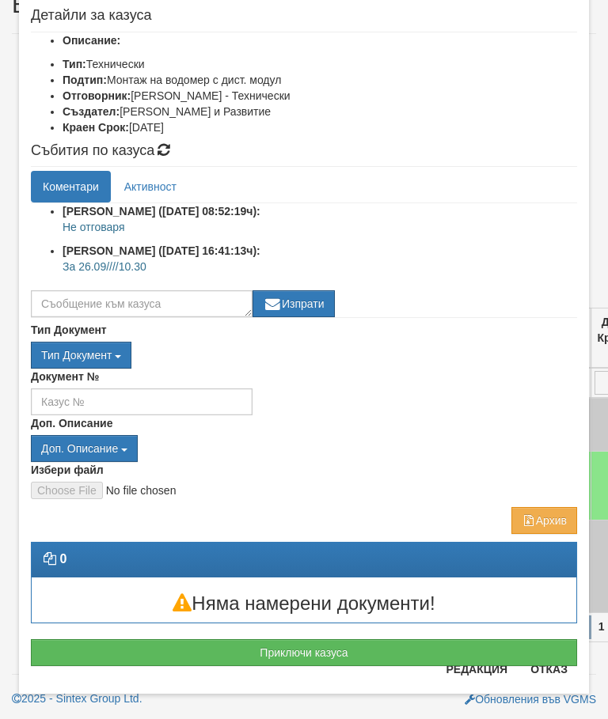
scroll to position [180, 0]
click at [468, 430] on div "Доп. Описание Доп. Описание вод оп псщ [GEOGRAPHIC_DATA] псщ.reecl хвои.reecl В…" at bounding box center [304, 438] width 546 height 47
click at [332, 651] on button "Приключи казуса" at bounding box center [304, 652] width 546 height 27
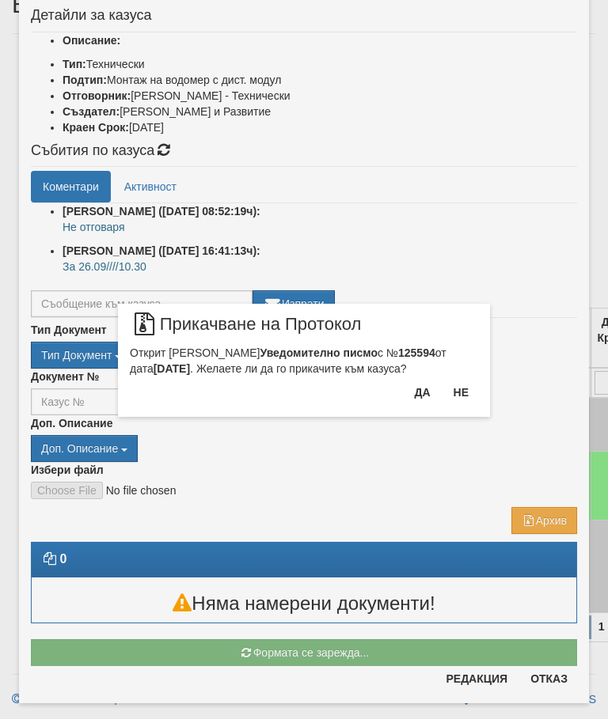
click at [416, 392] on button "Да" at bounding box center [421, 392] width 35 height 25
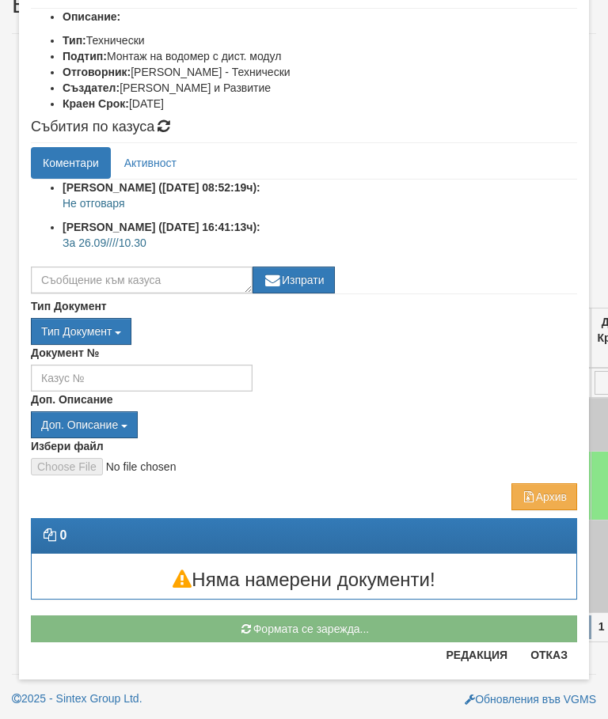
scroll to position [204, 0]
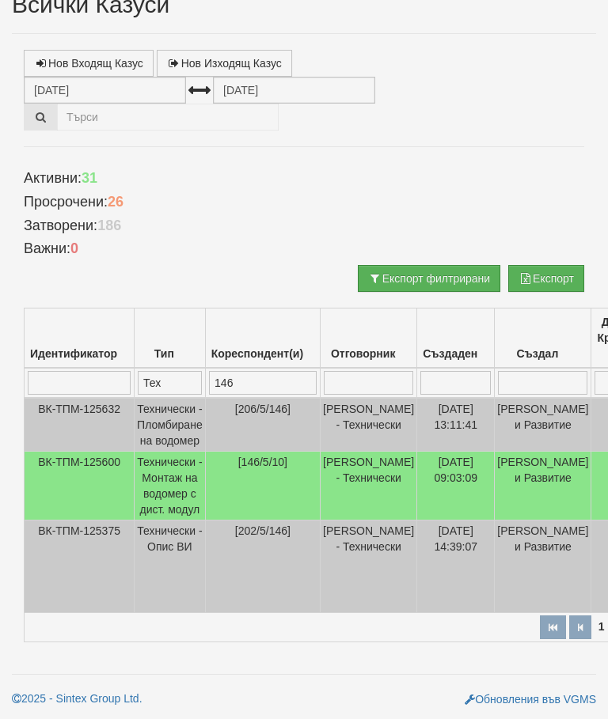
select select "10"
select select "1"
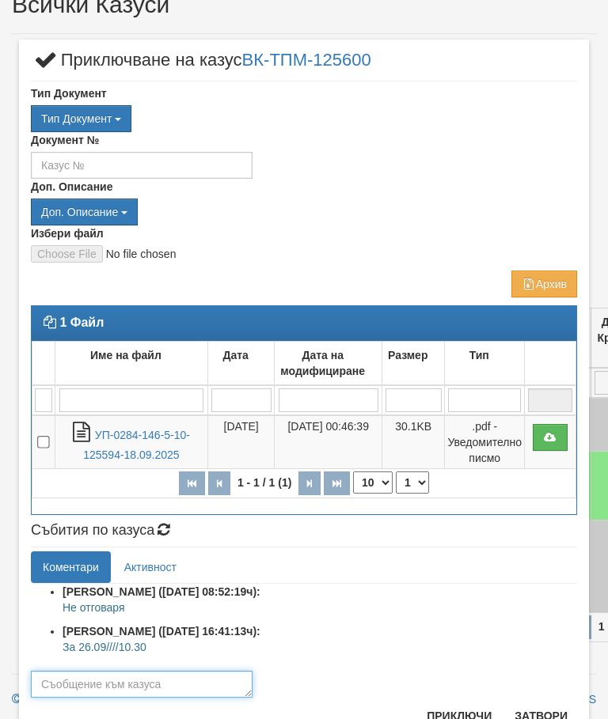
click at [93, 682] on textarea at bounding box center [142, 684] width 222 height 27
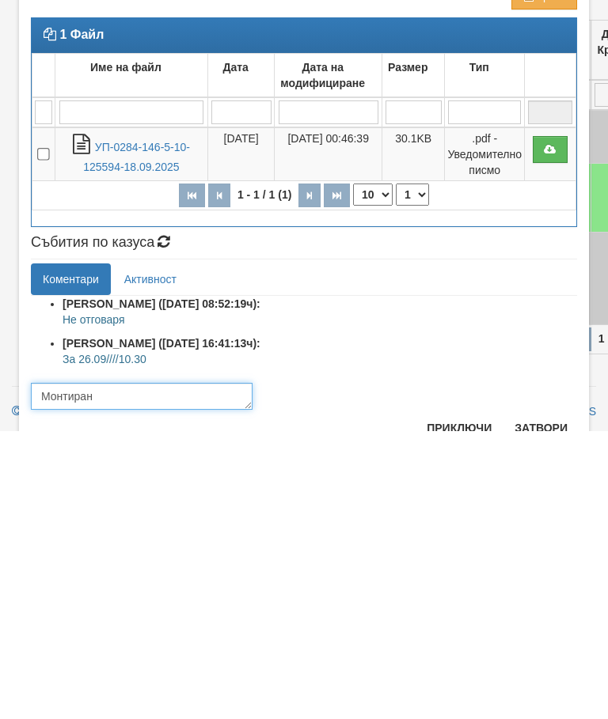
type textarea "Монтиран"
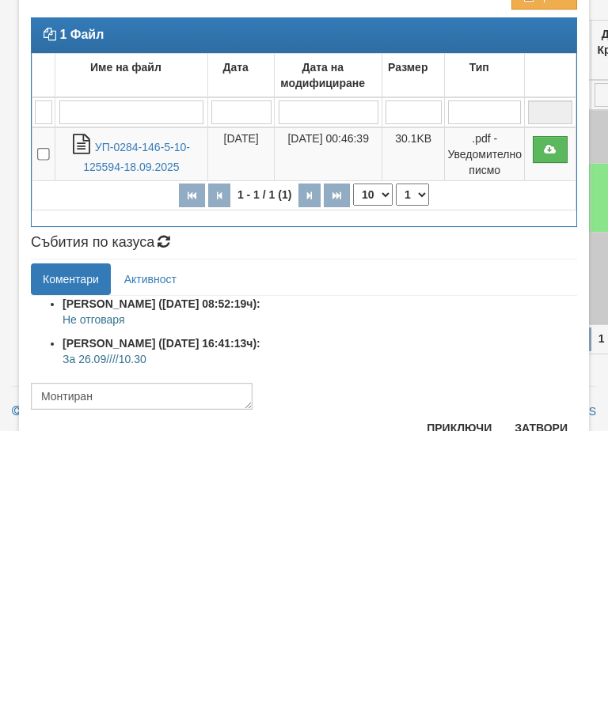
click at [443, 703] on button "Приключи" at bounding box center [459, 715] width 84 height 25
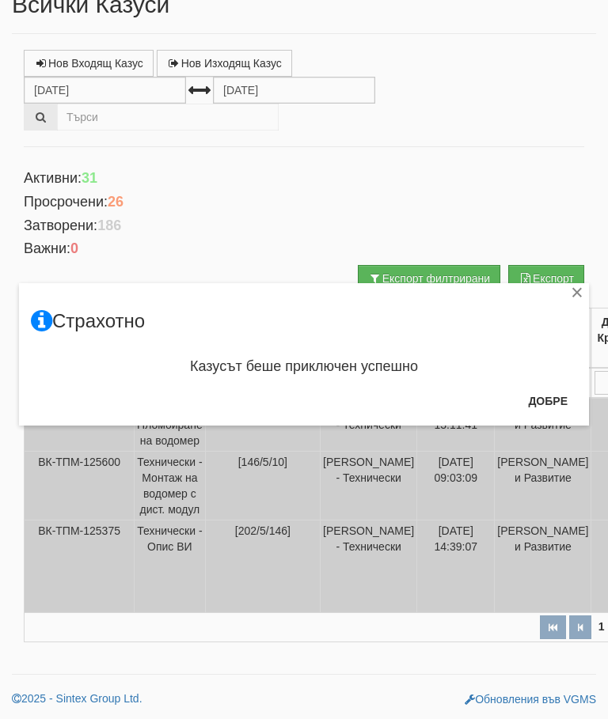
click at [539, 398] on button "Добре" at bounding box center [547, 400] width 59 height 25
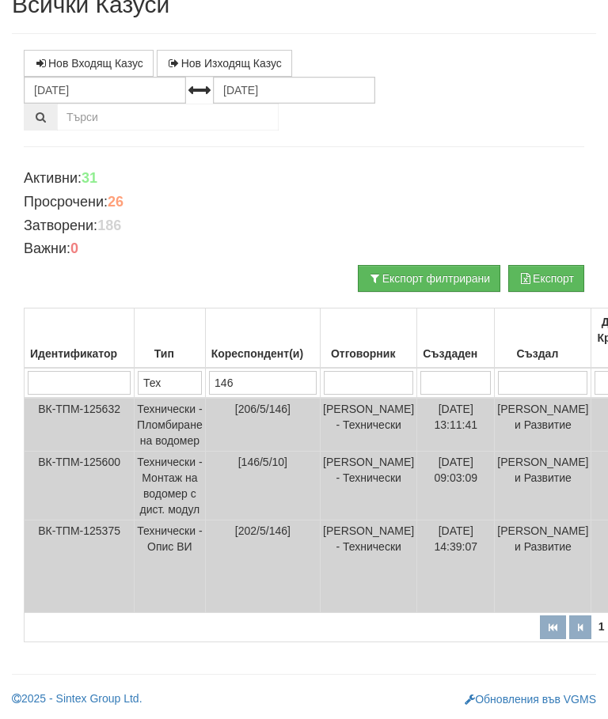
click at [272, 371] on input "146" at bounding box center [263, 383] width 108 height 24
type input "1"
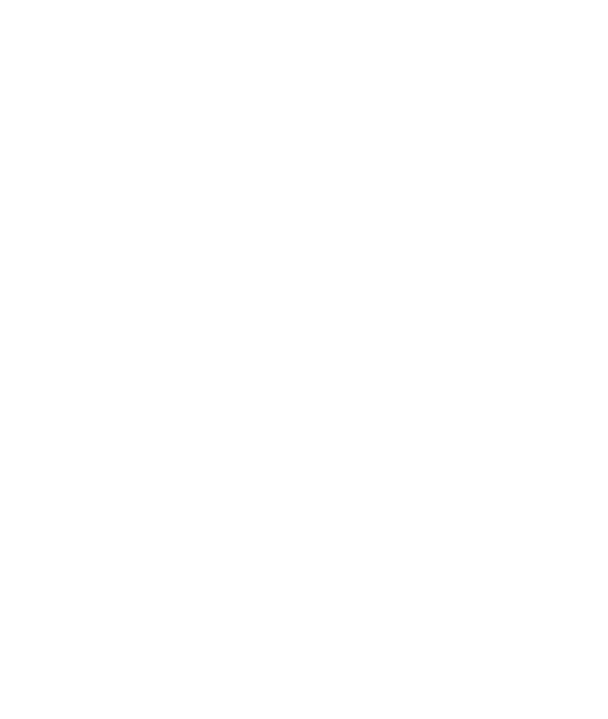
scroll to position [0, 0]
